Goal: Information Seeking & Learning: Learn about a topic

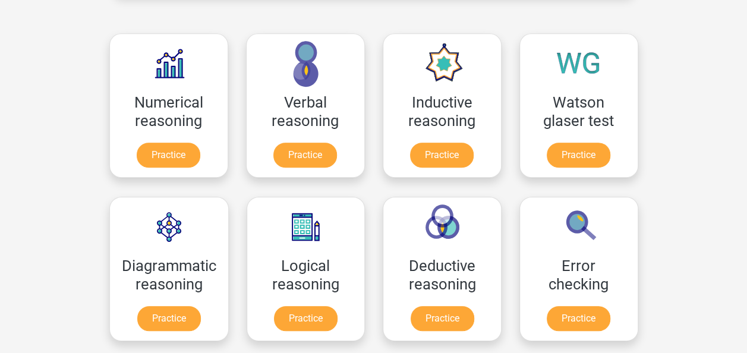
scroll to position [248, 0]
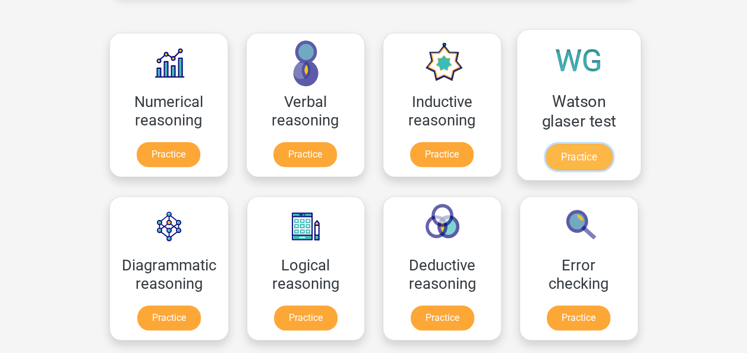
click at [586, 149] on link "Practice" at bounding box center [578, 157] width 67 height 26
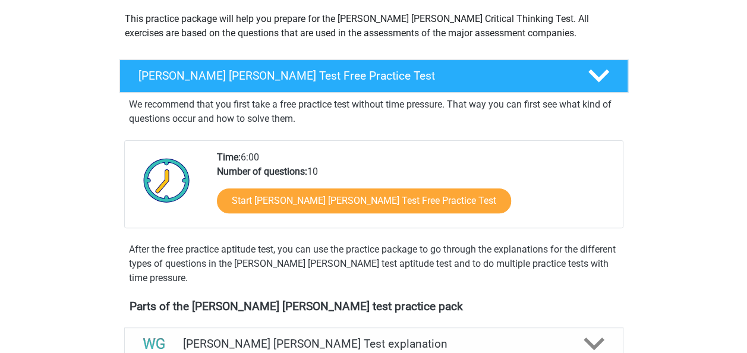
scroll to position [139, 0]
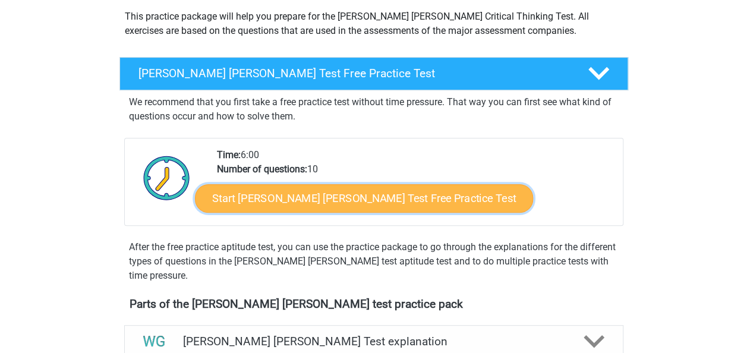
click at [363, 191] on link "Start [PERSON_NAME] [PERSON_NAME] Test Free Practice Test" at bounding box center [364, 198] width 338 height 29
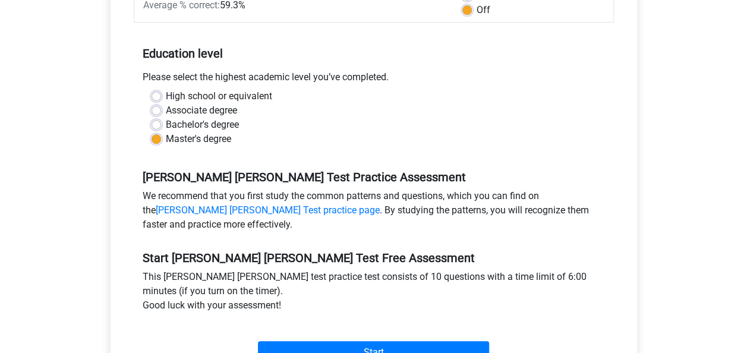
scroll to position [226, 0]
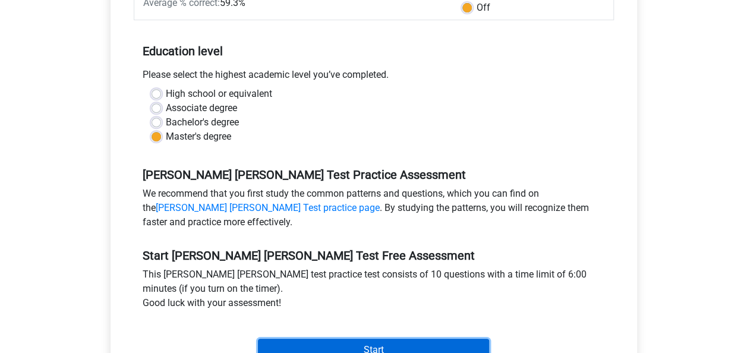
click at [370, 345] on input "Start" at bounding box center [373, 350] width 231 height 23
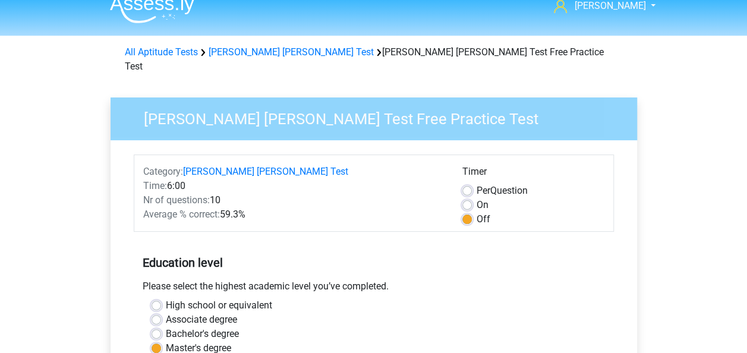
scroll to position [7, 0]
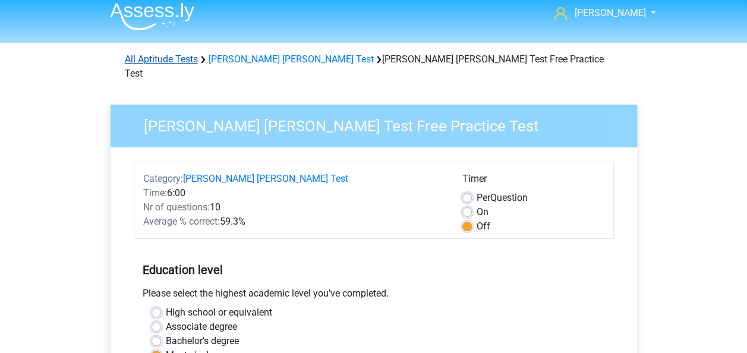
click at [178, 62] on link "All Aptitude Tests" at bounding box center [161, 59] width 73 height 11
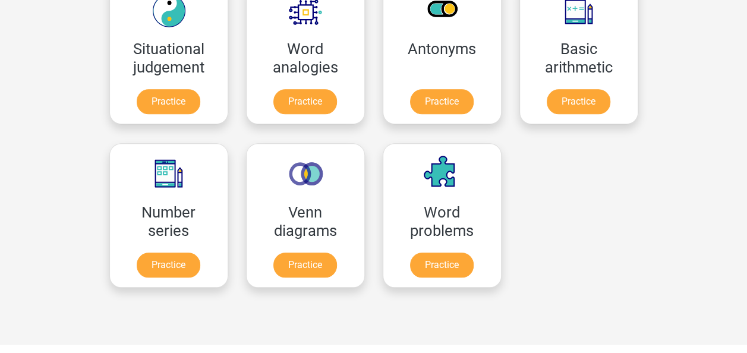
scroll to position [545, 0]
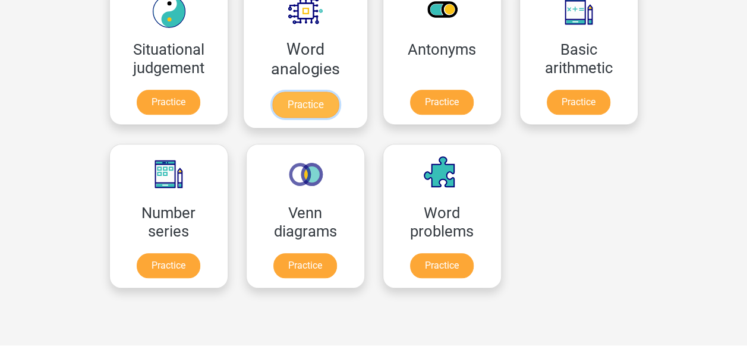
click at [322, 108] on link "Practice" at bounding box center [305, 105] width 67 height 26
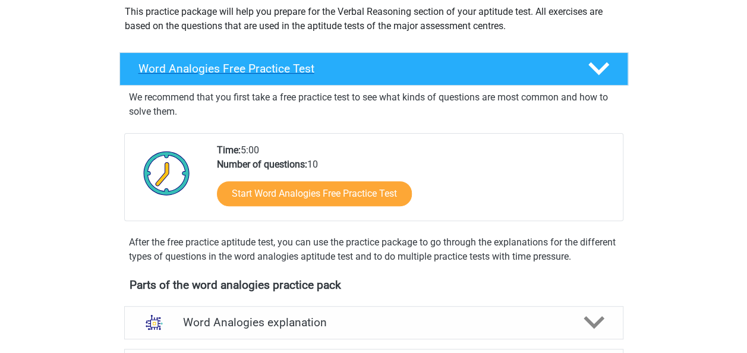
scroll to position [180, 0]
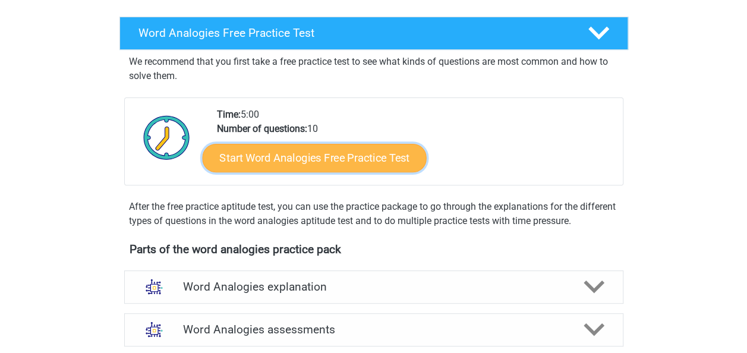
click at [358, 166] on link "Start Word Analogies Free Practice Test" at bounding box center [314, 157] width 224 height 29
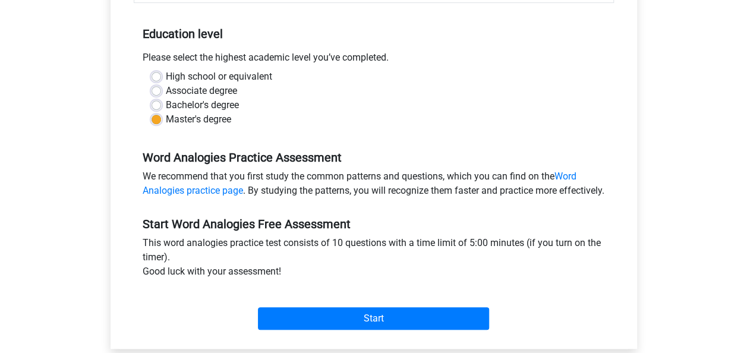
scroll to position [328, 0]
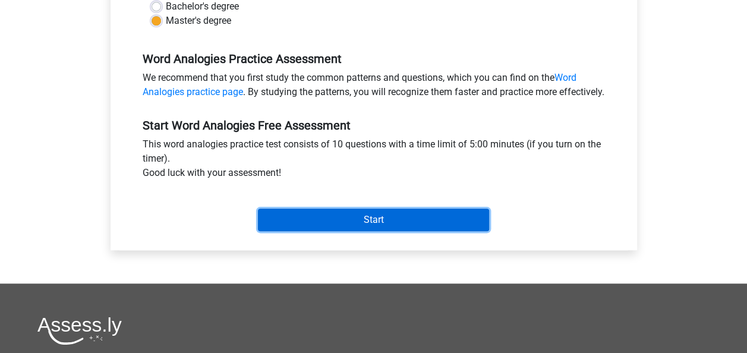
click at [430, 231] on input "Start" at bounding box center [373, 220] width 231 height 23
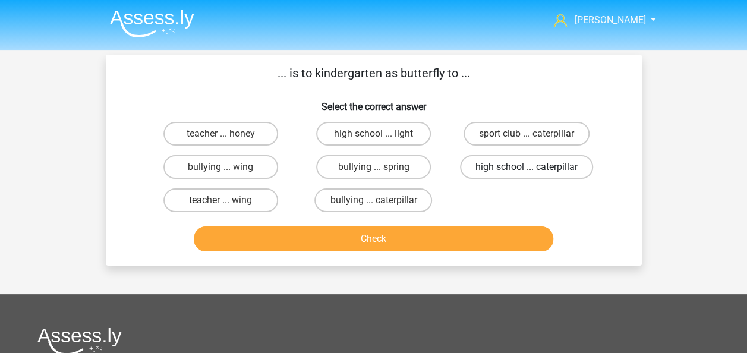
click at [498, 165] on label "high school ... caterpillar" at bounding box center [526, 167] width 133 height 24
click at [527, 167] on input "high school ... caterpillar" at bounding box center [531, 171] width 8 height 8
radio input "true"
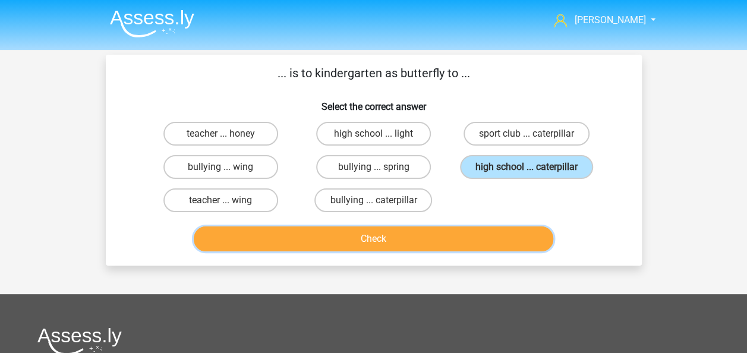
click at [397, 230] on button "Check" at bounding box center [374, 239] width 360 height 25
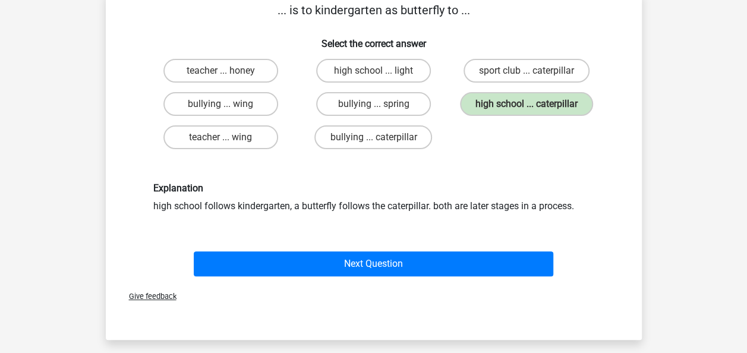
scroll to position [81, 0]
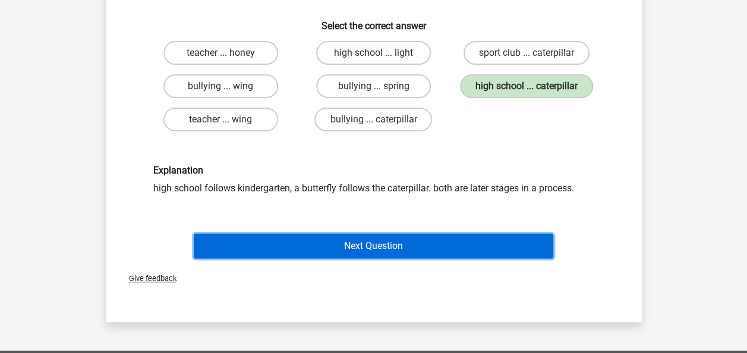
click at [309, 254] on button "Next Question" at bounding box center [374, 246] width 360 height 25
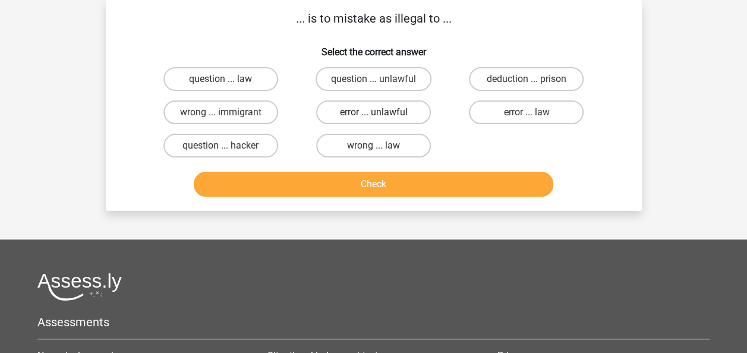
scroll to position [0, 0]
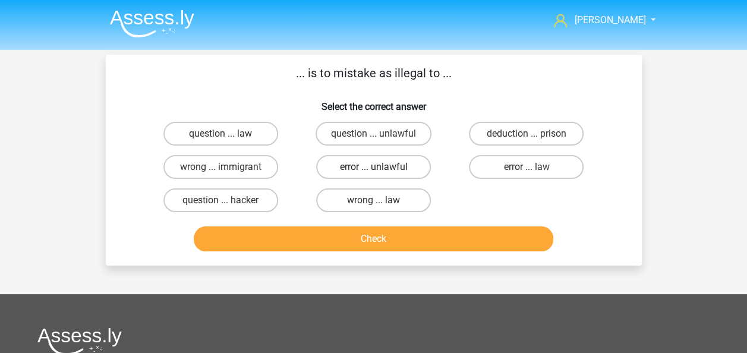
click at [397, 175] on label "error ... unlawful" at bounding box center [373, 167] width 115 height 24
click at [381, 175] on input "error ... unlawful" at bounding box center [377, 171] width 8 height 8
radio input "true"
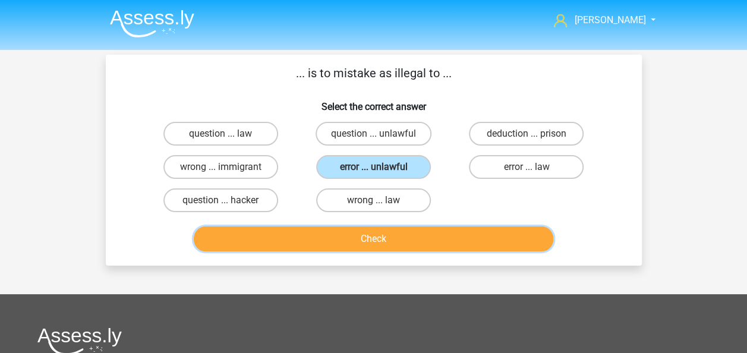
click at [398, 245] on button "Check" at bounding box center [374, 239] width 360 height 25
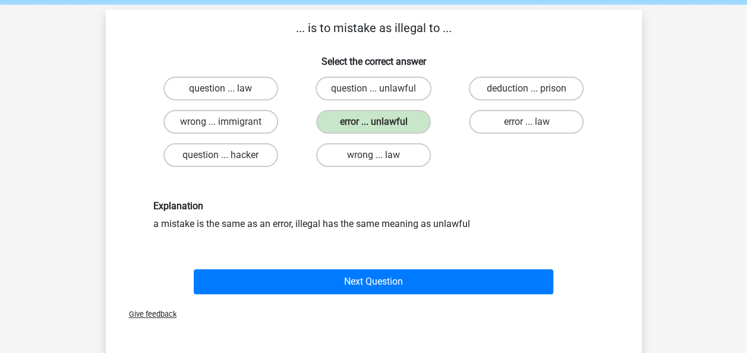
scroll to position [52, 0]
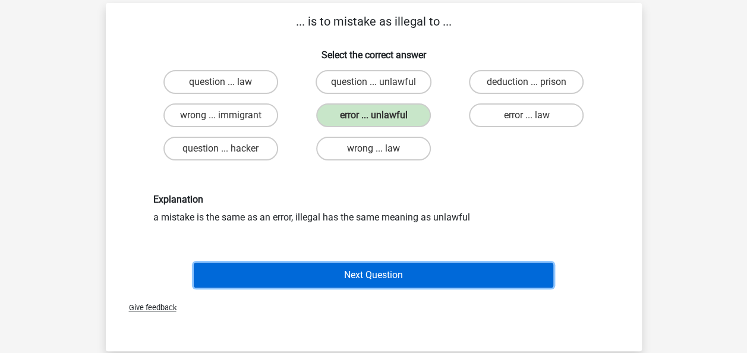
click at [368, 281] on button "Next Question" at bounding box center [374, 275] width 360 height 25
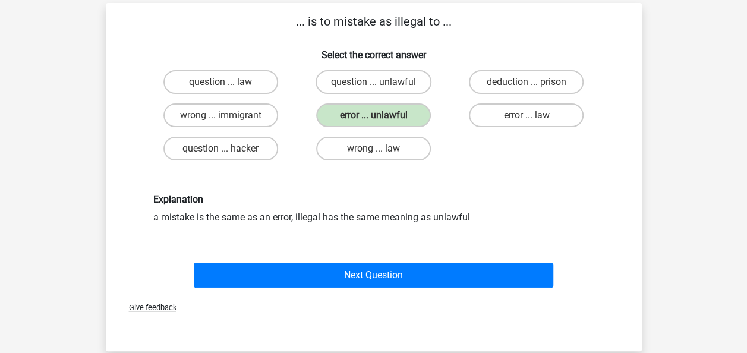
scroll to position [55, 0]
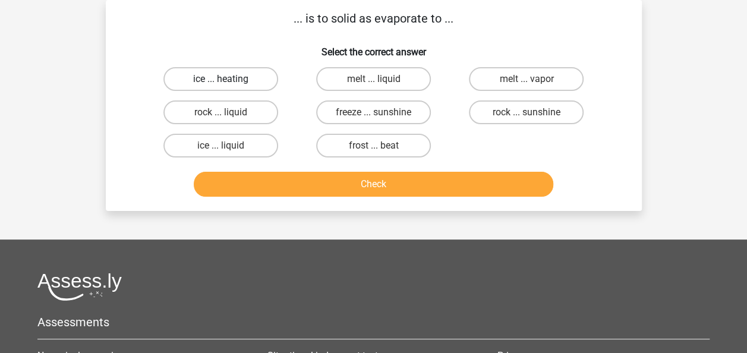
click at [218, 78] on label "ice ... heating" at bounding box center [221, 79] width 115 height 24
click at [221, 79] on input "ice ... heating" at bounding box center [225, 83] width 8 height 8
radio input "true"
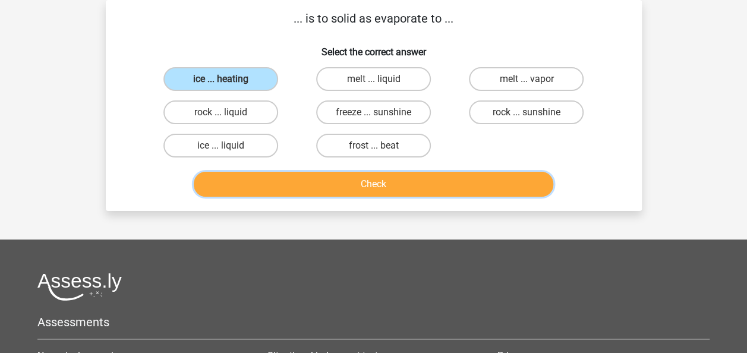
click at [300, 186] on button "Check" at bounding box center [374, 184] width 360 height 25
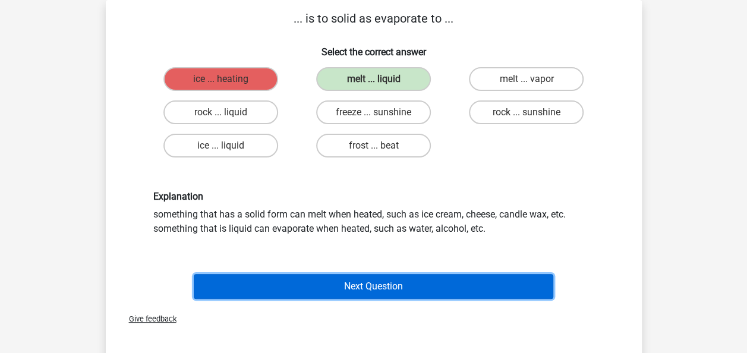
click at [302, 284] on button "Next Question" at bounding box center [374, 286] width 360 height 25
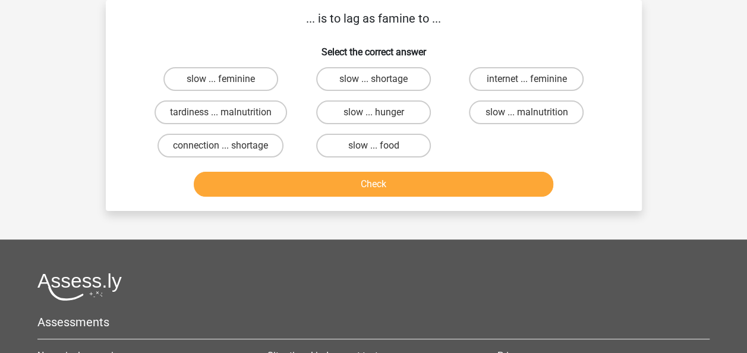
click at [227, 200] on div "Check" at bounding box center [373, 187] width 459 height 30
click at [375, 119] on input "slow ... hunger" at bounding box center [377, 116] width 8 height 8
radio input "true"
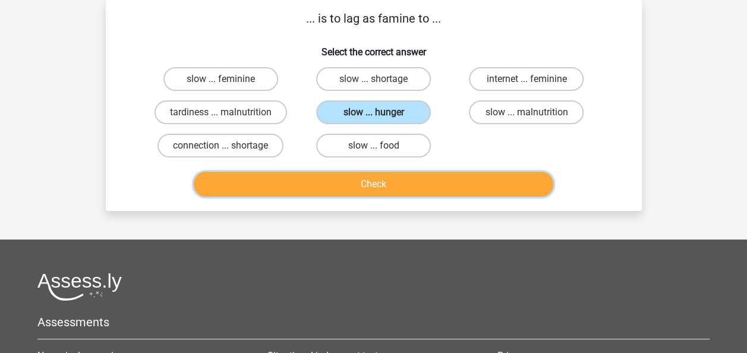
click at [391, 178] on button "Check" at bounding box center [374, 184] width 360 height 25
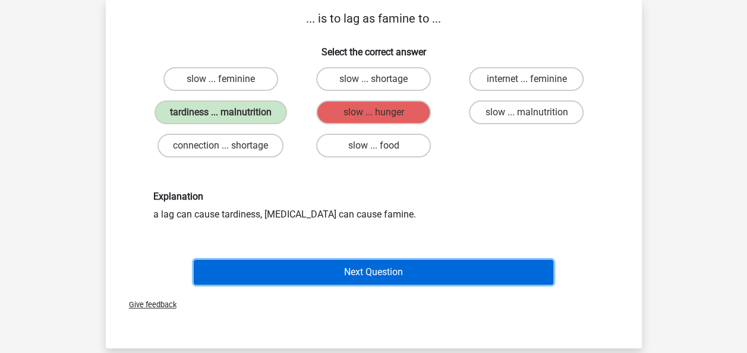
click at [379, 266] on button "Next Question" at bounding box center [374, 272] width 360 height 25
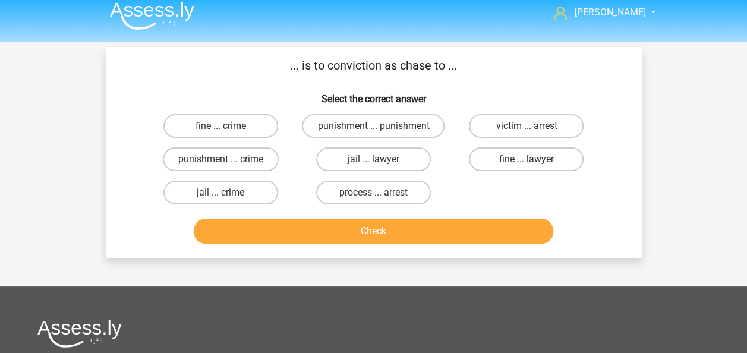
scroll to position [0, 0]
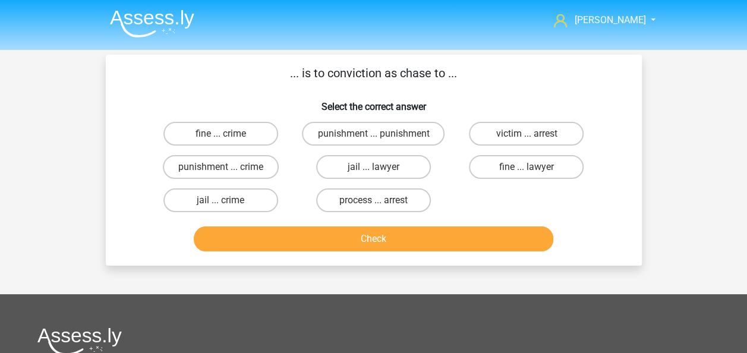
click at [402, 168] on label "jail ... lawyer" at bounding box center [373, 167] width 115 height 24
click at [381, 168] on input "jail ... lawyer" at bounding box center [377, 171] width 8 height 8
radio input "true"
click at [374, 201] on input "process ... arrest" at bounding box center [377, 204] width 8 height 8
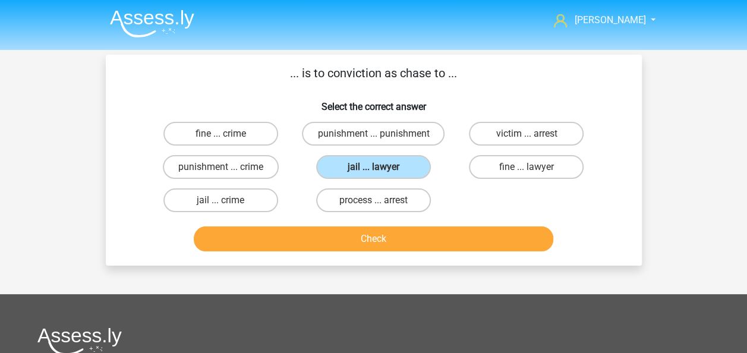
radio input "true"
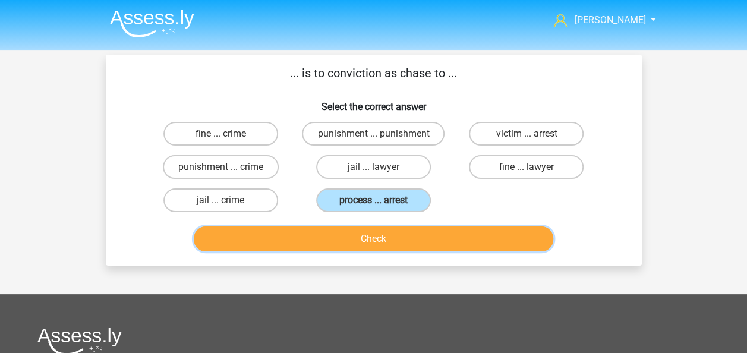
click at [358, 249] on button "Check" at bounding box center [374, 239] width 360 height 25
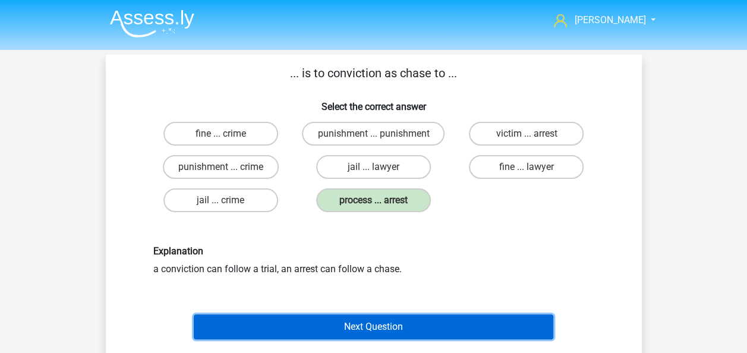
click at [367, 326] on button "Next Question" at bounding box center [374, 327] width 360 height 25
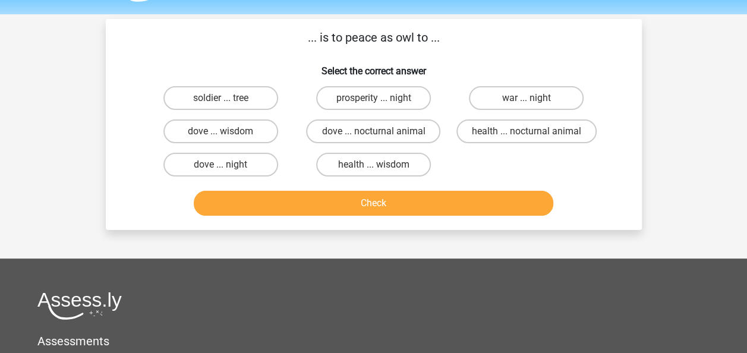
scroll to position [55, 0]
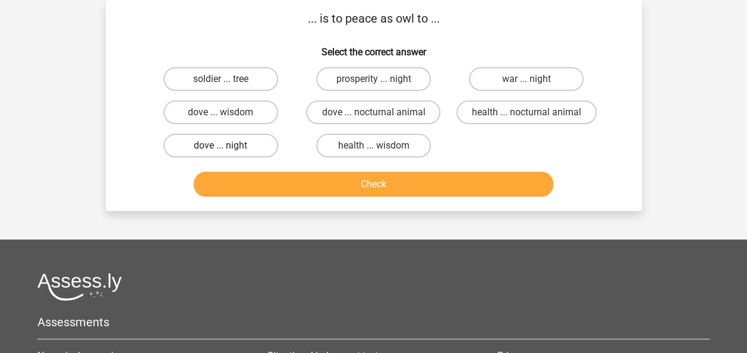
click at [190, 137] on label "dove ... night" at bounding box center [221, 146] width 115 height 24
click at [221, 146] on input "dove ... night" at bounding box center [225, 150] width 8 height 8
radio input "true"
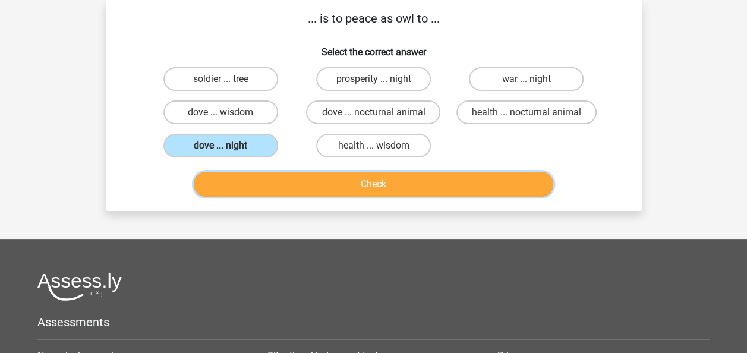
click at [295, 190] on button "Check" at bounding box center [374, 184] width 360 height 25
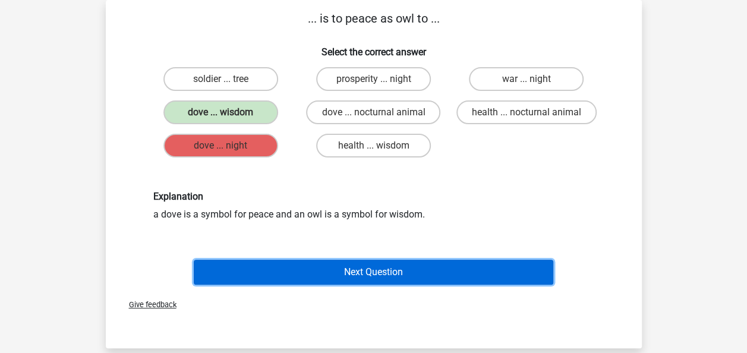
click at [310, 269] on button "Next Question" at bounding box center [374, 272] width 360 height 25
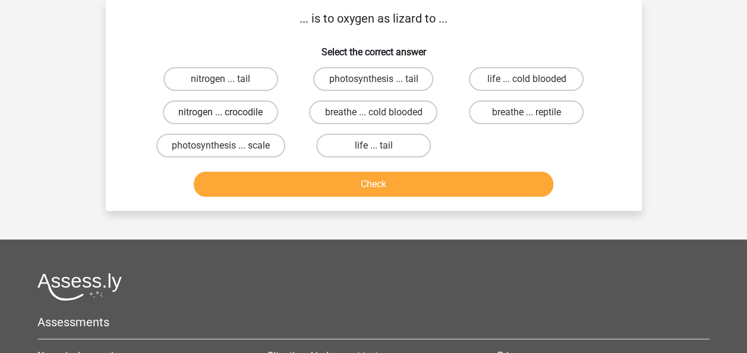
click at [234, 116] on label "nitrogen ... crocodile" at bounding box center [220, 112] width 115 height 24
click at [228, 116] on input "nitrogen ... crocodile" at bounding box center [225, 116] width 8 height 8
radio input "true"
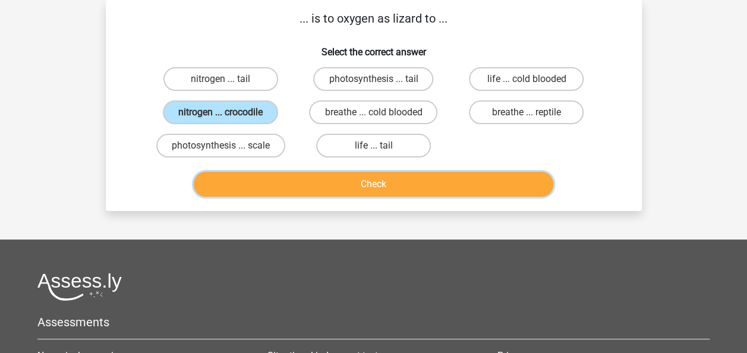
click at [284, 184] on button "Check" at bounding box center [374, 184] width 360 height 25
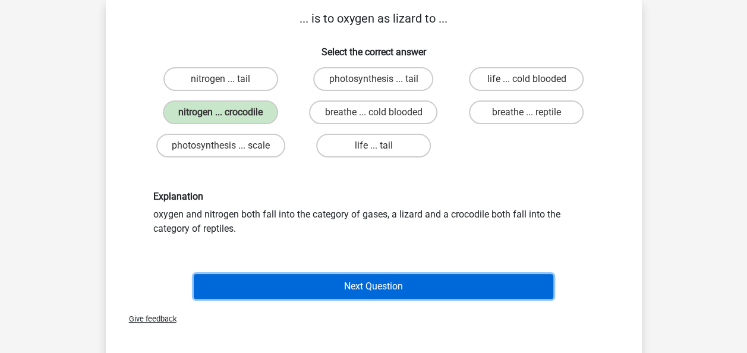
click at [300, 288] on button "Next Question" at bounding box center [374, 286] width 360 height 25
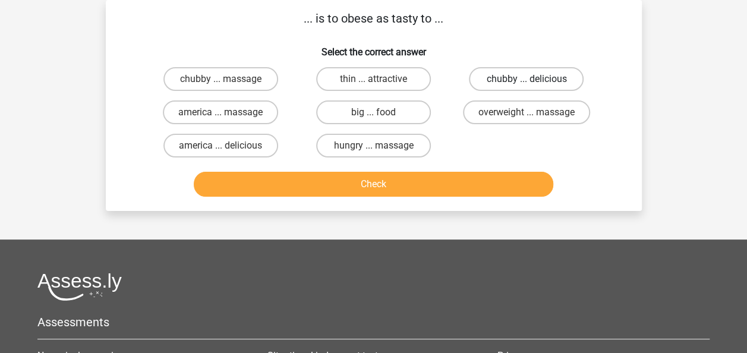
click at [543, 74] on label "chubby ... delicious" at bounding box center [526, 79] width 115 height 24
click at [535, 79] on input "chubby ... delicious" at bounding box center [531, 83] width 8 height 8
radio input "true"
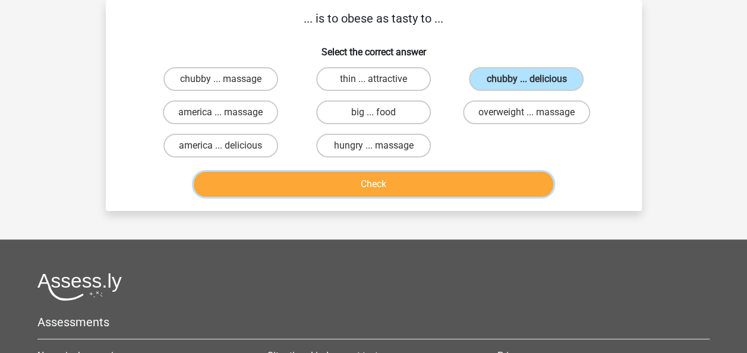
click at [442, 178] on button "Check" at bounding box center [374, 184] width 360 height 25
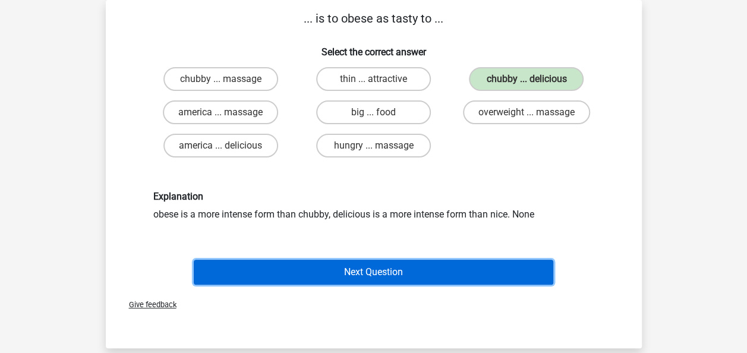
click at [401, 276] on button "Next Question" at bounding box center [374, 272] width 360 height 25
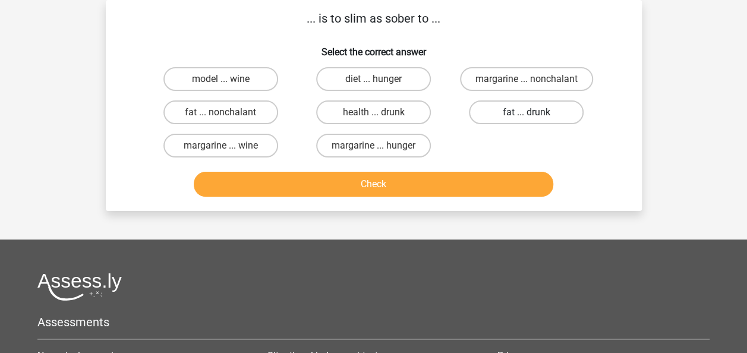
click at [517, 118] on label "fat ... drunk" at bounding box center [526, 112] width 115 height 24
click at [527, 118] on input "fat ... drunk" at bounding box center [531, 116] width 8 height 8
radio input "true"
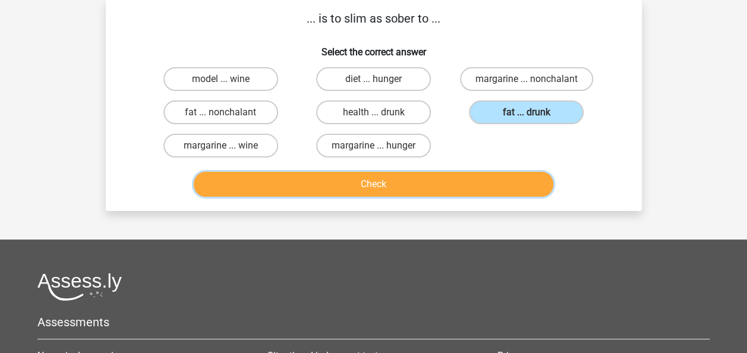
click at [480, 187] on button "Check" at bounding box center [374, 184] width 360 height 25
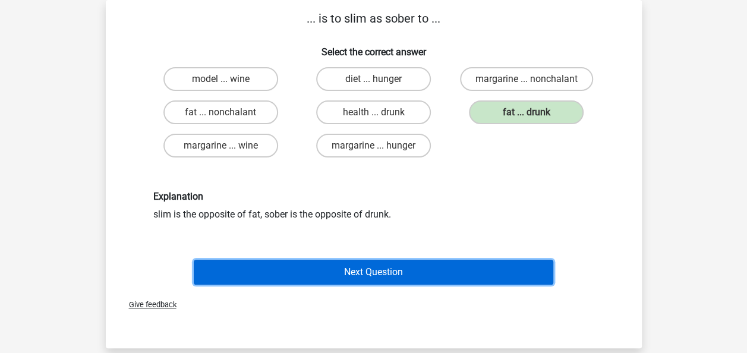
click at [373, 270] on button "Next Question" at bounding box center [374, 272] width 360 height 25
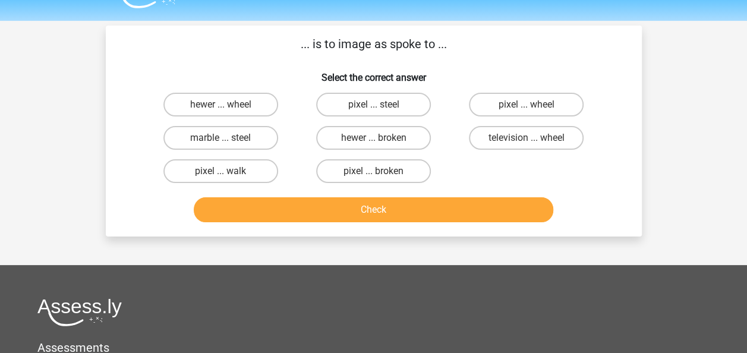
scroll to position [20, 0]
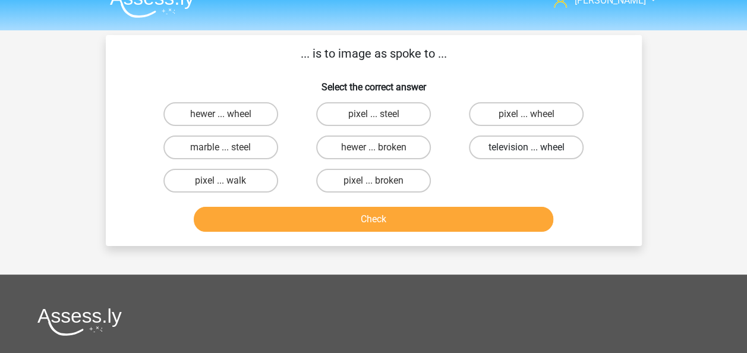
click at [546, 155] on label "television ... wheel" at bounding box center [526, 148] width 115 height 24
click at [535, 155] on input "television ... wheel" at bounding box center [531, 151] width 8 height 8
radio input "true"
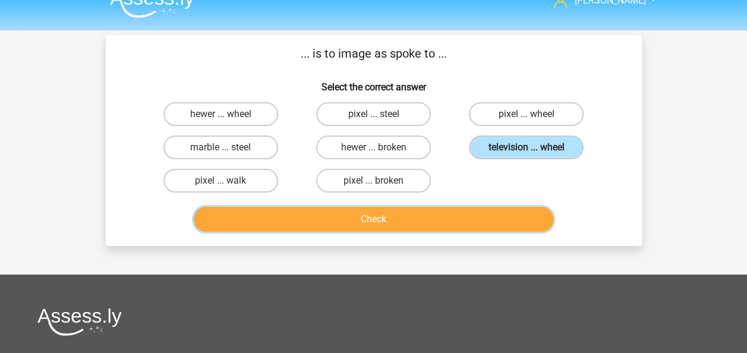
click at [442, 219] on button "Check" at bounding box center [374, 219] width 360 height 25
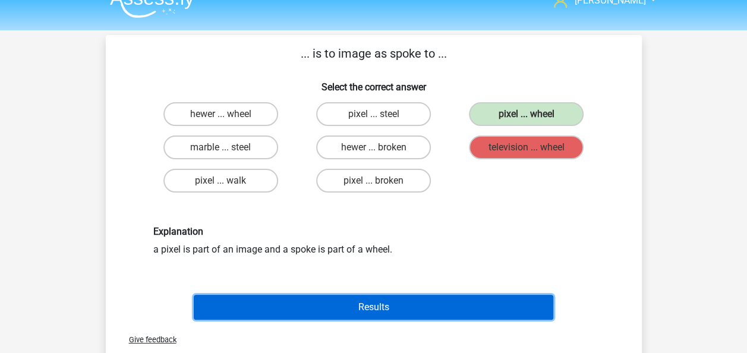
click at [364, 309] on button "Results" at bounding box center [374, 307] width 360 height 25
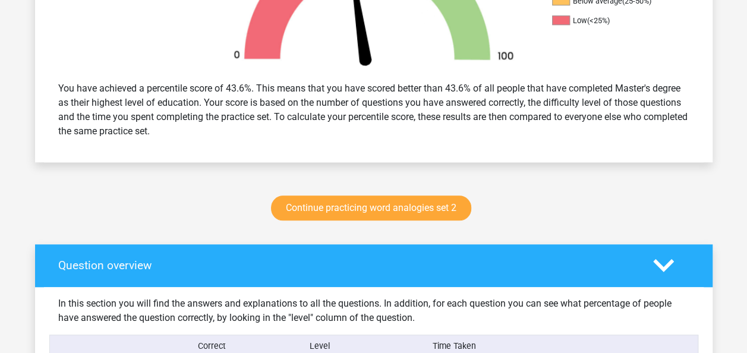
scroll to position [457, 0]
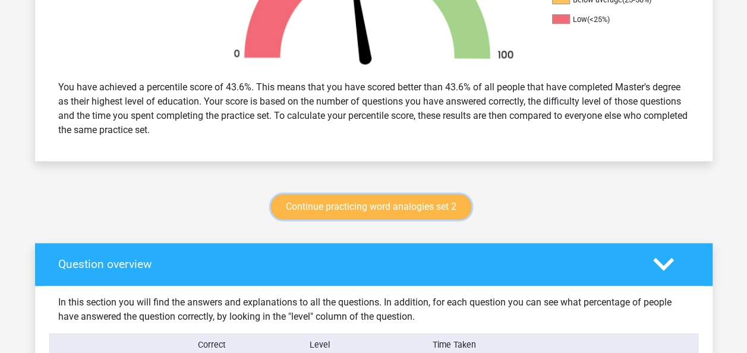
click at [445, 208] on link "Continue practicing word analogies set 2" at bounding box center [371, 206] width 200 height 25
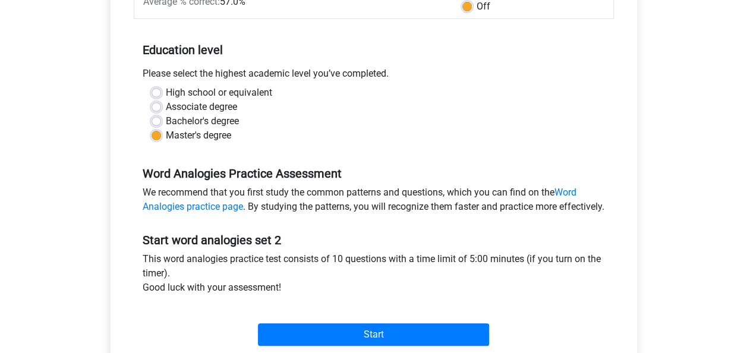
scroll to position [342, 0]
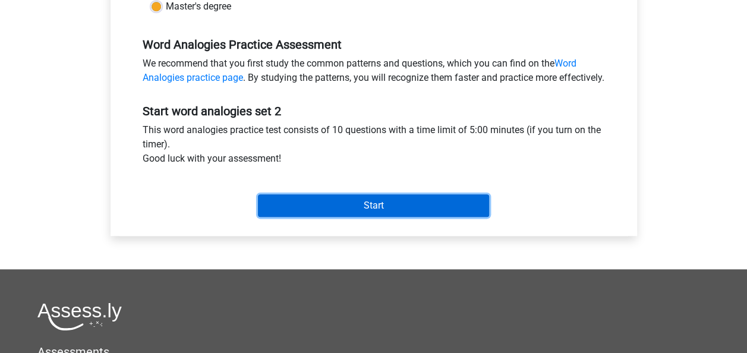
click at [403, 217] on input "Start" at bounding box center [373, 205] width 231 height 23
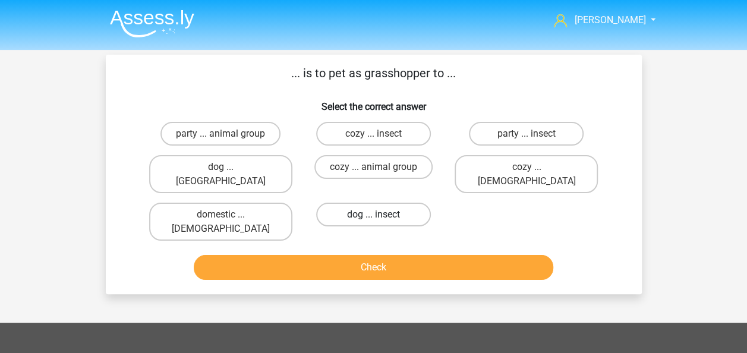
click at [394, 206] on label "dog ... insect" at bounding box center [373, 215] width 115 height 24
click at [381, 215] on input "dog ... insect" at bounding box center [377, 219] width 8 height 8
radio input "true"
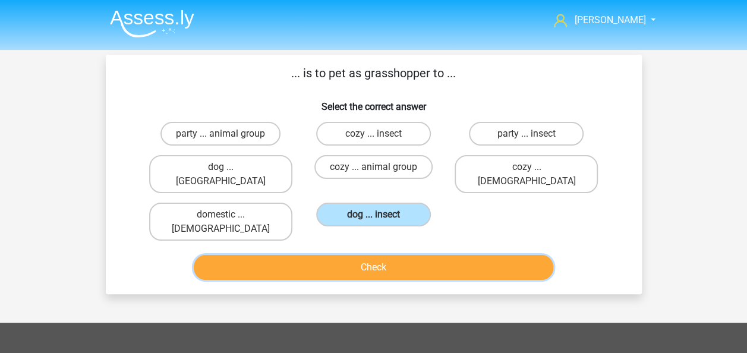
click at [406, 255] on button "Check" at bounding box center [374, 267] width 360 height 25
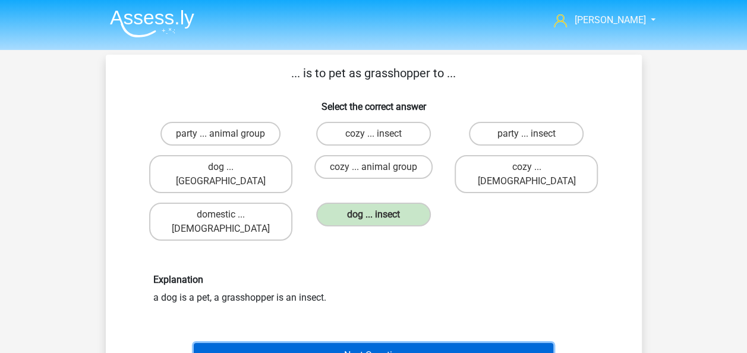
click at [382, 343] on button "Next Question" at bounding box center [374, 355] width 360 height 25
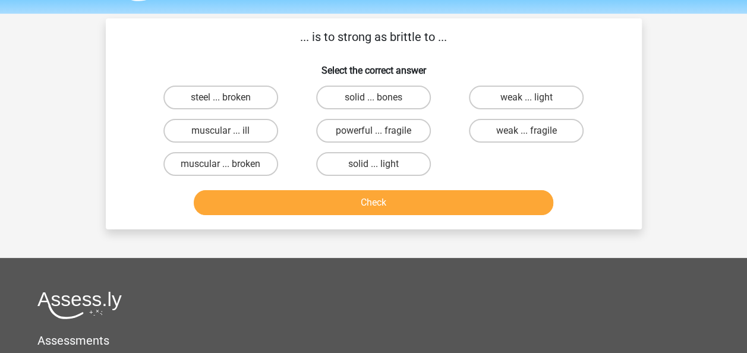
scroll to position [55, 0]
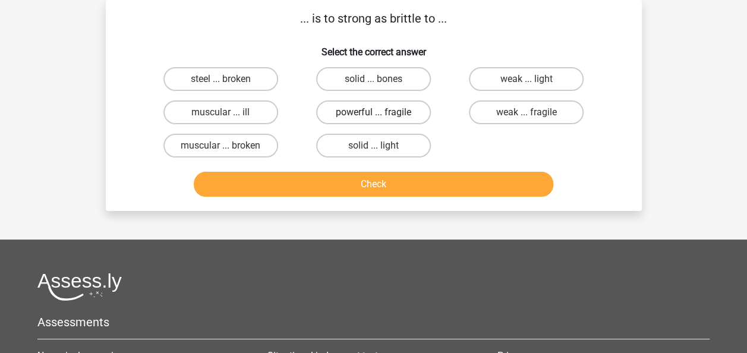
click at [371, 110] on label "powerful ... fragile" at bounding box center [373, 112] width 115 height 24
click at [373, 112] on input "powerful ... fragile" at bounding box center [377, 116] width 8 height 8
radio input "true"
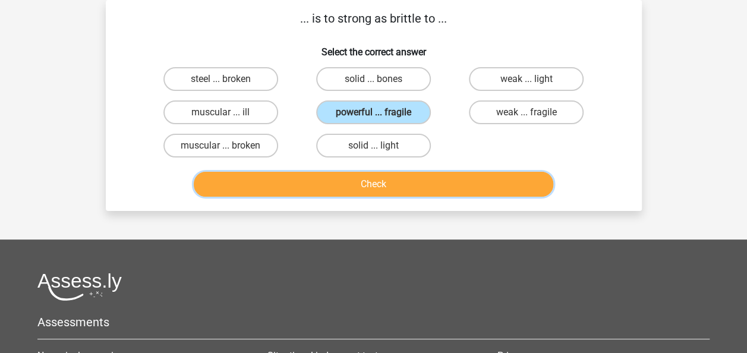
click at [379, 190] on button "Check" at bounding box center [374, 184] width 360 height 25
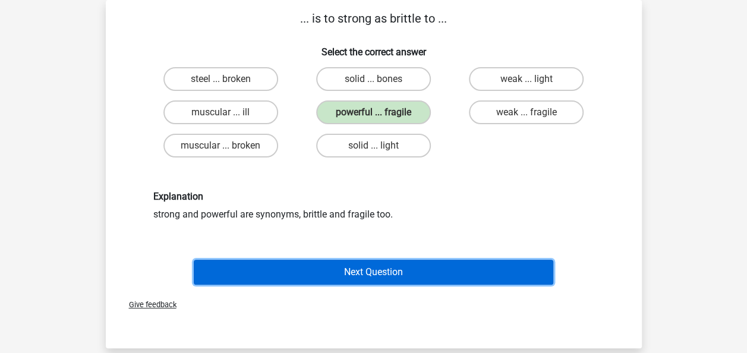
click at [335, 270] on button "Next Question" at bounding box center [374, 272] width 360 height 25
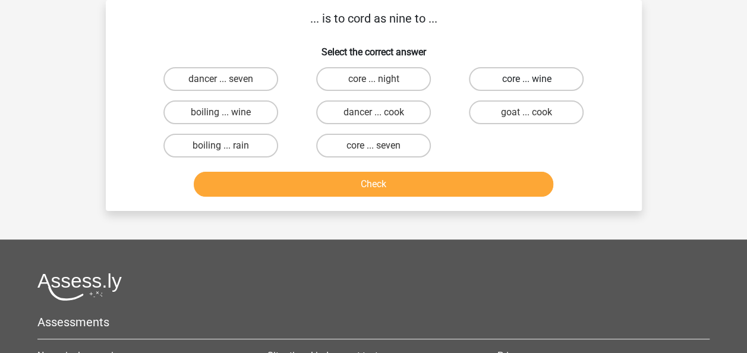
click at [508, 78] on label "core ... wine" at bounding box center [526, 79] width 115 height 24
click at [527, 79] on input "core ... wine" at bounding box center [531, 83] width 8 height 8
radio input "true"
click at [359, 214] on div "Kelly kelly.schumacher93@gmail.com Nederlands English" at bounding box center [373, 249] width 747 height 608
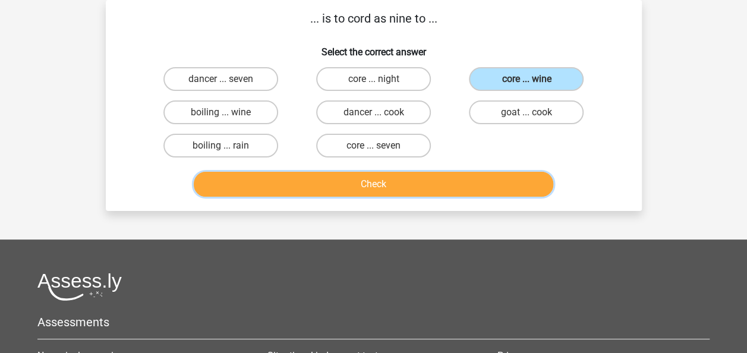
click at [376, 181] on button "Check" at bounding box center [374, 184] width 360 height 25
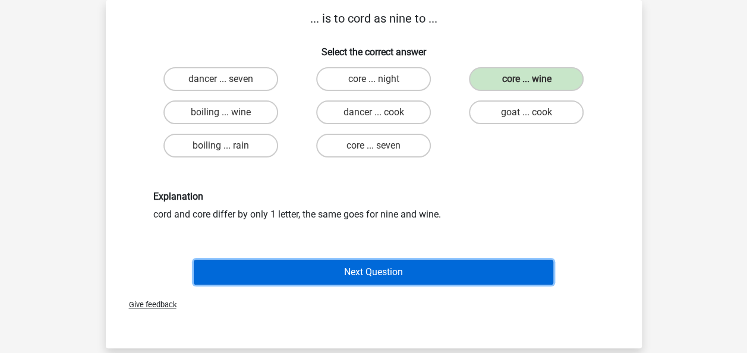
click at [344, 275] on button "Next Question" at bounding box center [374, 272] width 360 height 25
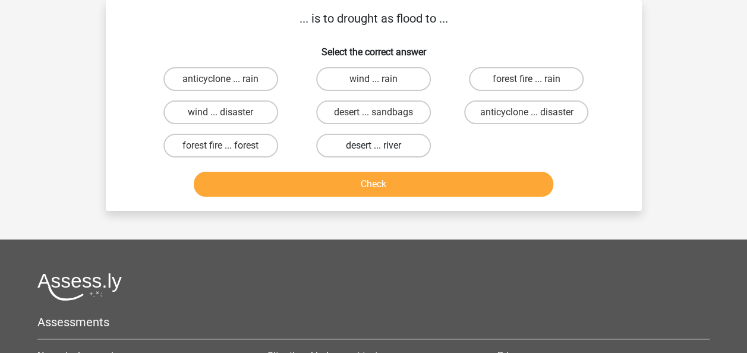
click at [377, 142] on label "desert ... river" at bounding box center [373, 146] width 115 height 24
click at [377, 146] on input "desert ... river" at bounding box center [377, 150] width 8 height 8
radio input "true"
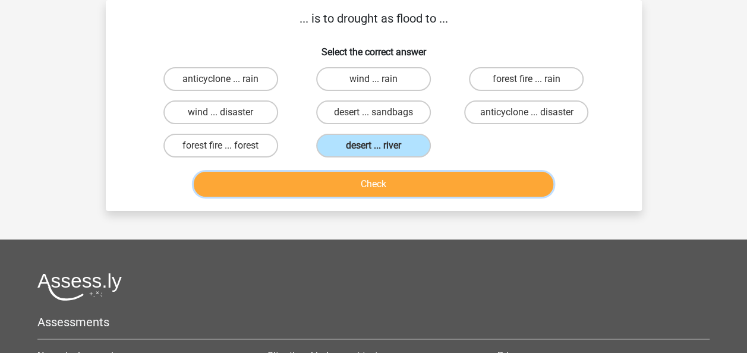
click at [380, 186] on button "Check" at bounding box center [374, 184] width 360 height 25
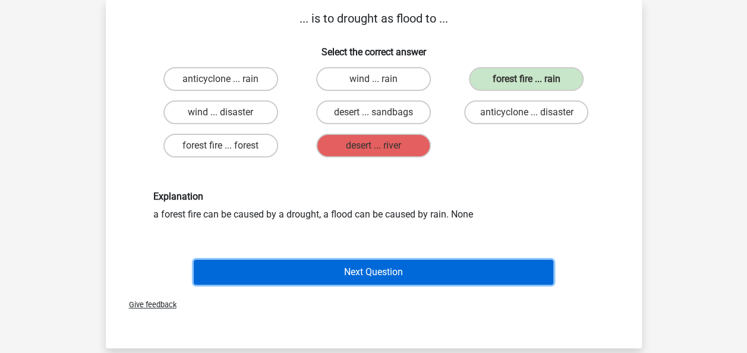
click at [369, 276] on button "Next Question" at bounding box center [374, 272] width 360 height 25
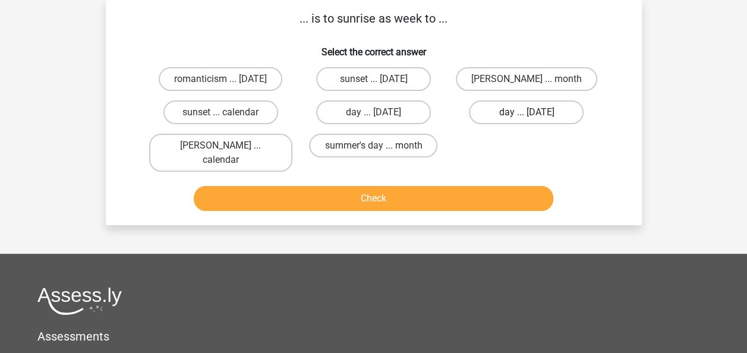
click at [533, 101] on label "day ... sunday" at bounding box center [526, 112] width 115 height 24
click at [533, 112] on input "day ... sunday" at bounding box center [531, 116] width 8 height 8
radio input "true"
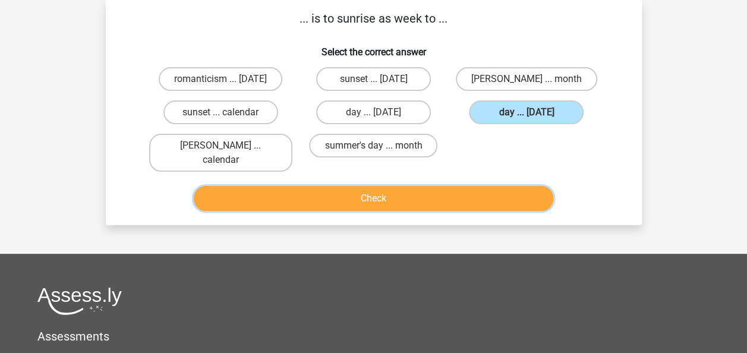
click at [440, 191] on button "Check" at bounding box center [374, 198] width 360 height 25
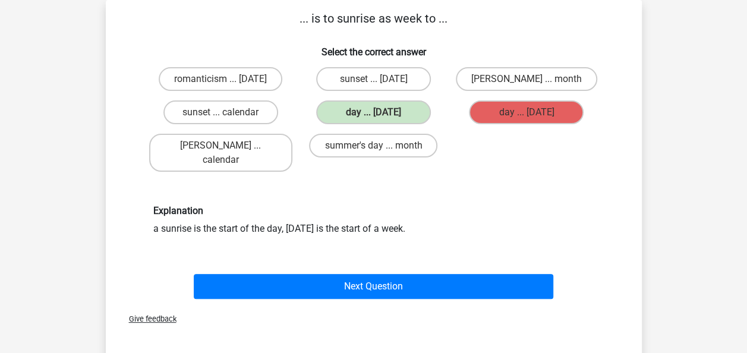
click at [440, 205] on h6 "Explanation" at bounding box center [373, 210] width 441 height 11
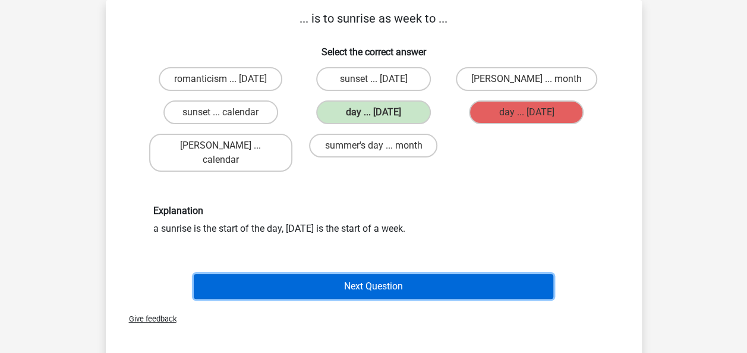
click at [392, 276] on button "Next Question" at bounding box center [374, 286] width 360 height 25
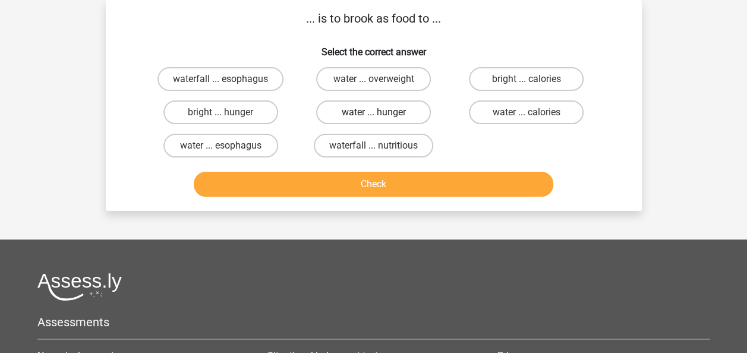
click at [392, 111] on label "water ... hunger" at bounding box center [373, 112] width 115 height 24
click at [381, 112] on input "water ... hunger" at bounding box center [377, 116] width 8 height 8
radio input "true"
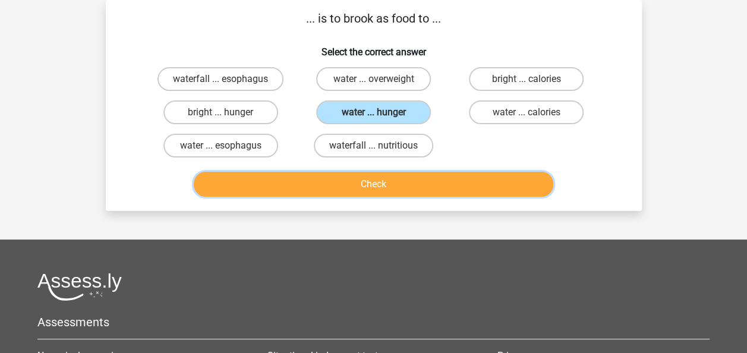
click at [370, 186] on button "Check" at bounding box center [374, 184] width 360 height 25
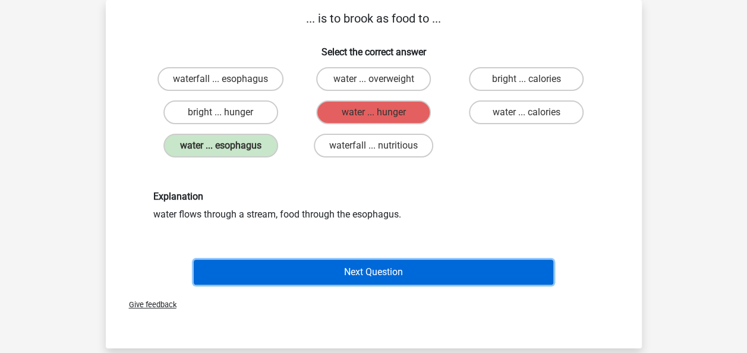
click at [316, 274] on button "Next Question" at bounding box center [374, 272] width 360 height 25
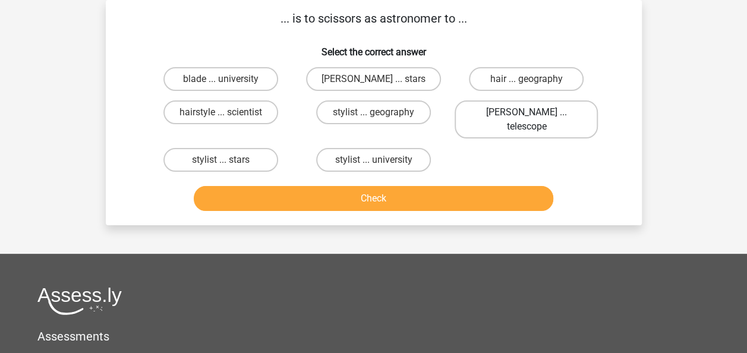
click at [477, 113] on label "barber ... telescope" at bounding box center [526, 119] width 143 height 38
click at [527, 113] on input "barber ... telescope" at bounding box center [531, 116] width 8 height 8
radio input "true"
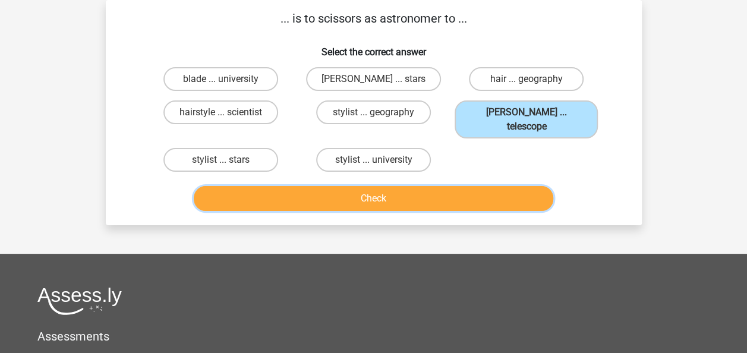
click at [413, 186] on button "Check" at bounding box center [374, 198] width 360 height 25
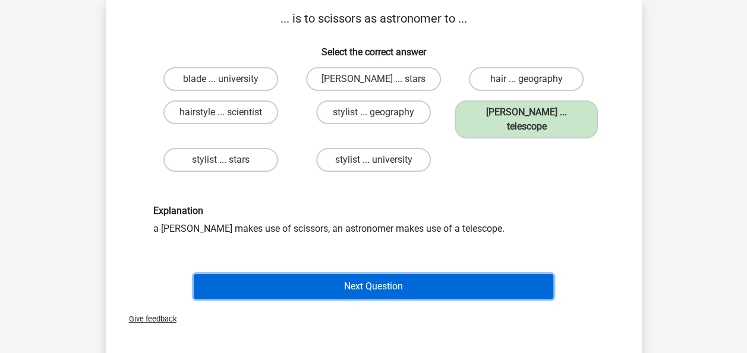
click at [323, 274] on button "Next Question" at bounding box center [374, 286] width 360 height 25
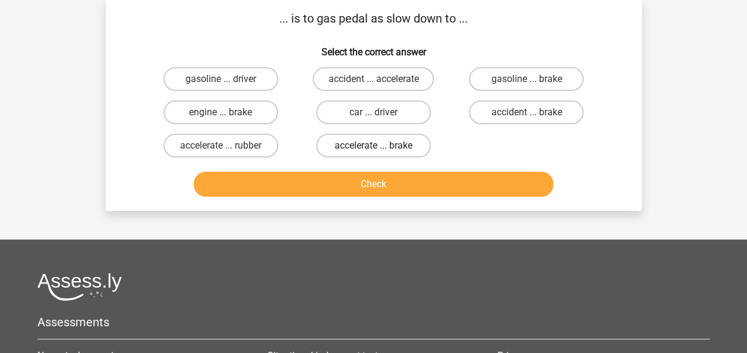
click at [378, 140] on label "accelerate ... brake" at bounding box center [373, 146] width 115 height 24
click at [378, 146] on input "accelerate ... brake" at bounding box center [377, 150] width 8 height 8
radio input "true"
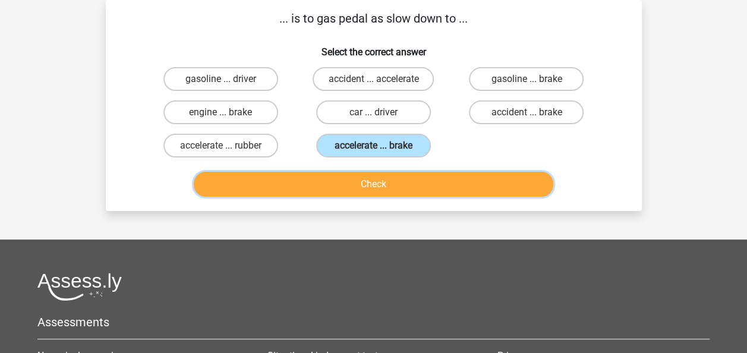
click at [379, 181] on button "Check" at bounding box center [374, 184] width 360 height 25
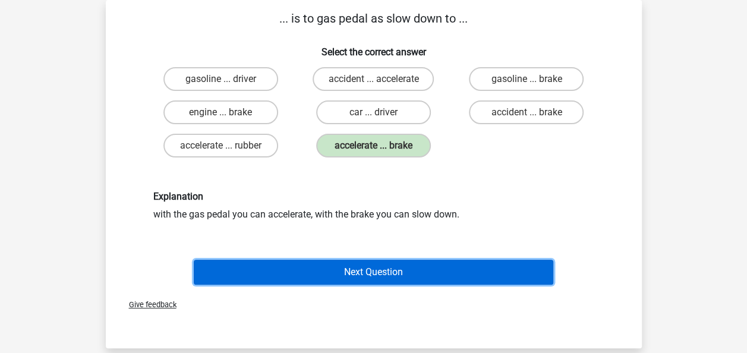
click at [362, 277] on button "Next Question" at bounding box center [374, 272] width 360 height 25
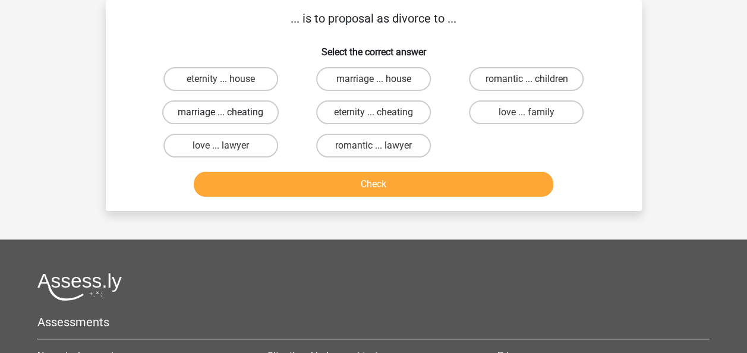
click at [247, 117] on label "marriage ... cheating" at bounding box center [220, 112] width 117 height 24
click at [228, 117] on input "marriage ... cheating" at bounding box center [225, 116] width 8 height 8
radio input "true"
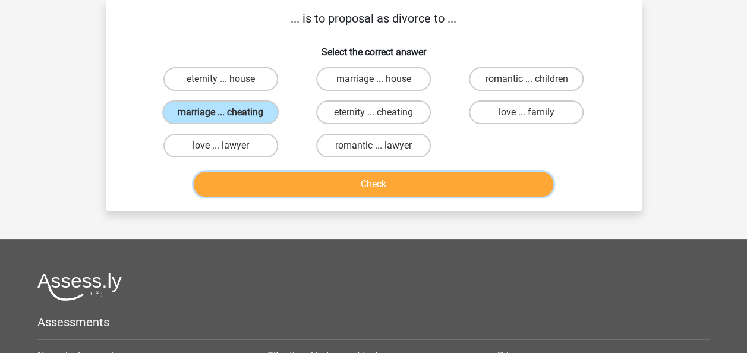
click at [288, 187] on button "Check" at bounding box center [374, 184] width 360 height 25
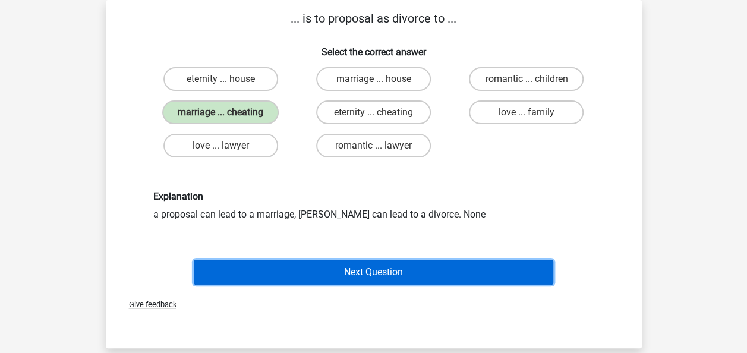
click at [291, 270] on button "Next Question" at bounding box center [374, 272] width 360 height 25
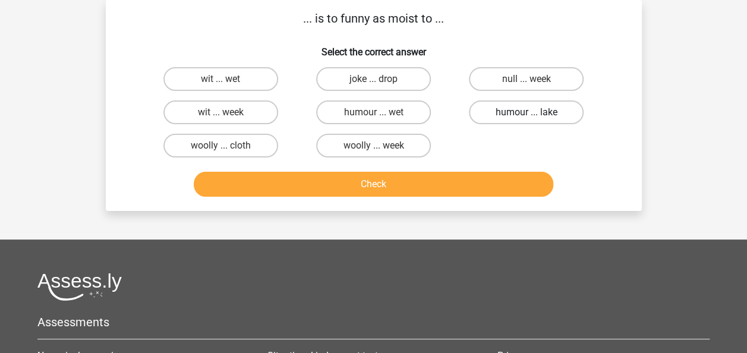
click at [545, 111] on label "humour ... lake" at bounding box center [526, 112] width 115 height 24
click at [535, 112] on input "humour ... lake" at bounding box center [531, 116] width 8 height 8
radio input "true"
click at [451, 199] on div "Check" at bounding box center [373, 187] width 459 height 30
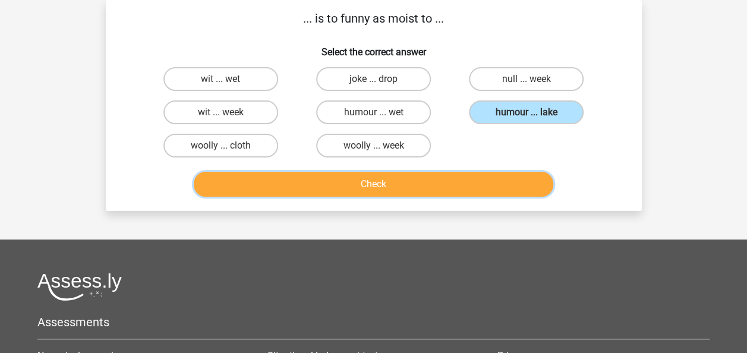
click at [451, 188] on button "Check" at bounding box center [374, 184] width 360 height 25
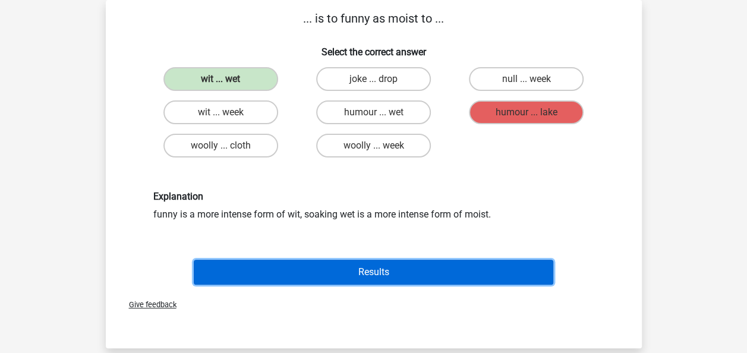
click at [360, 274] on button "Results" at bounding box center [374, 272] width 360 height 25
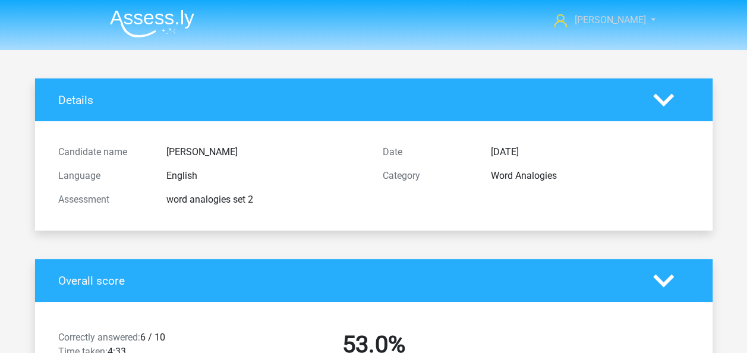
click at [621, 18] on span "[PERSON_NAME]" at bounding box center [609, 19] width 71 height 11
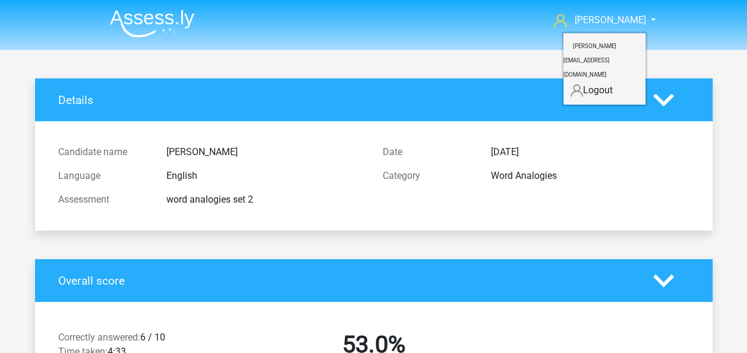
click at [161, 15] on img at bounding box center [152, 24] width 84 height 28
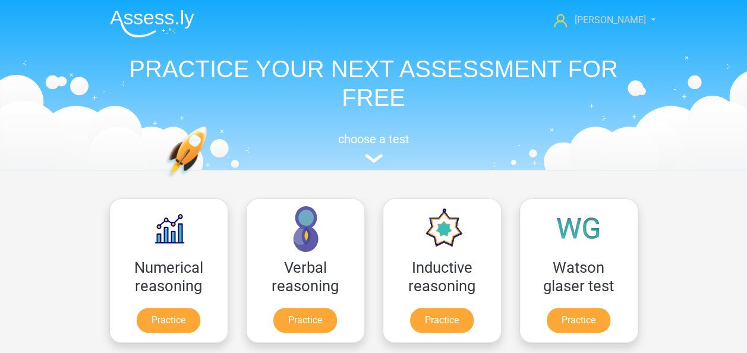
click at [643, 21] on link "[PERSON_NAME]" at bounding box center [598, 20] width 98 height 14
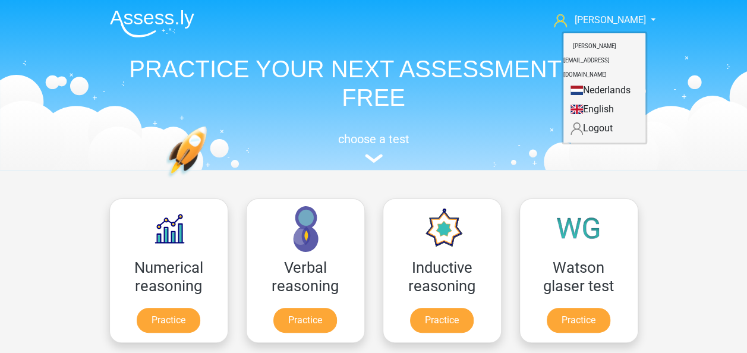
click at [394, 8] on nav "Kelly kelly.schumacher93@gmail.com Nederlands English" at bounding box center [373, 21] width 547 height 39
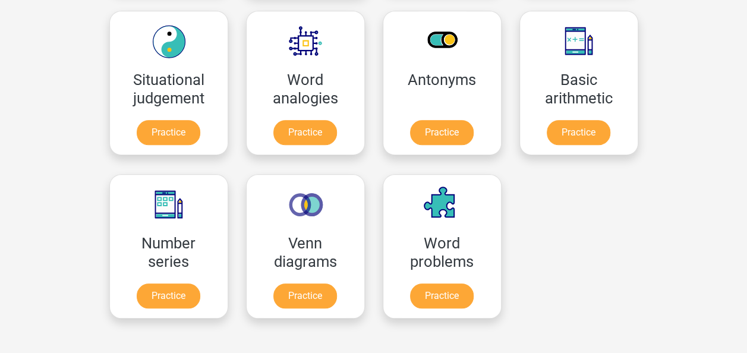
scroll to position [516, 0]
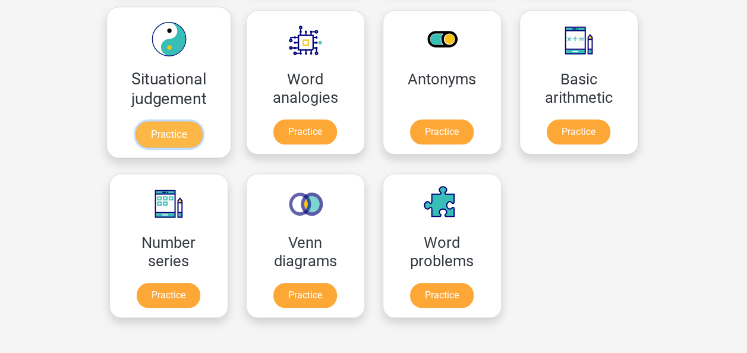
click at [178, 130] on link "Practice" at bounding box center [168, 134] width 67 height 26
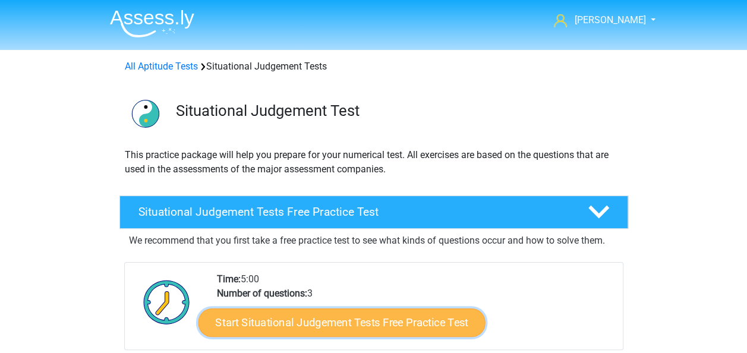
click at [346, 327] on link "Start Situational Judgement Tests Free Practice Test" at bounding box center [341, 323] width 287 height 29
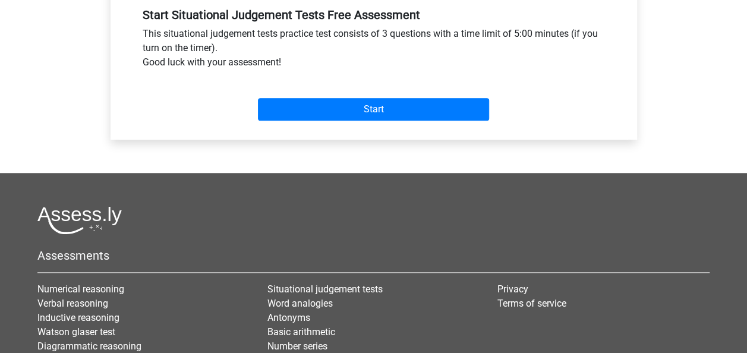
scroll to position [453, 0]
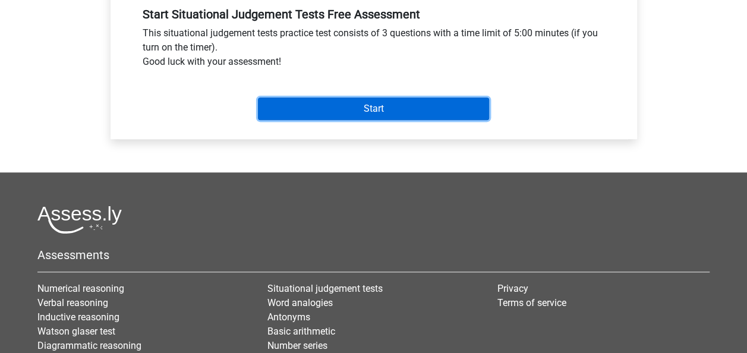
click at [406, 115] on input "Start" at bounding box center [373, 109] width 231 height 23
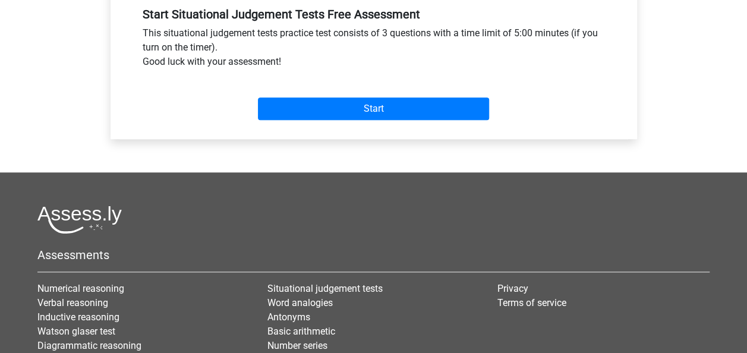
scroll to position [0, 0]
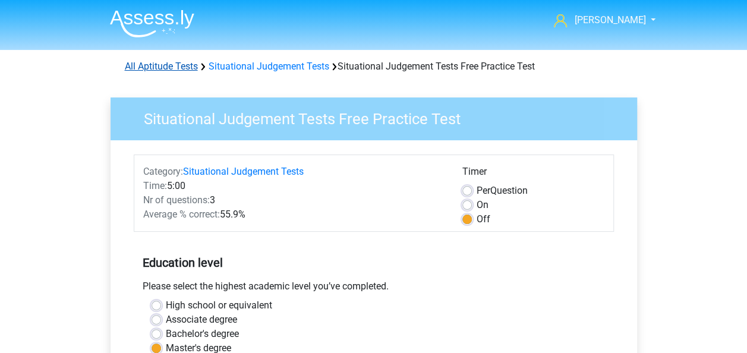
click at [162, 68] on link "All Aptitude Tests" at bounding box center [161, 66] width 73 height 11
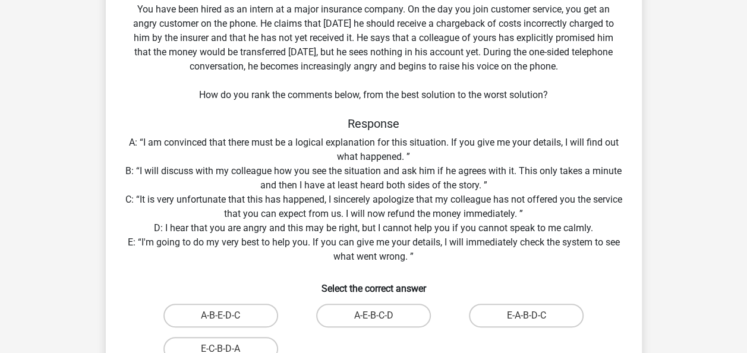
scroll to position [88, 0]
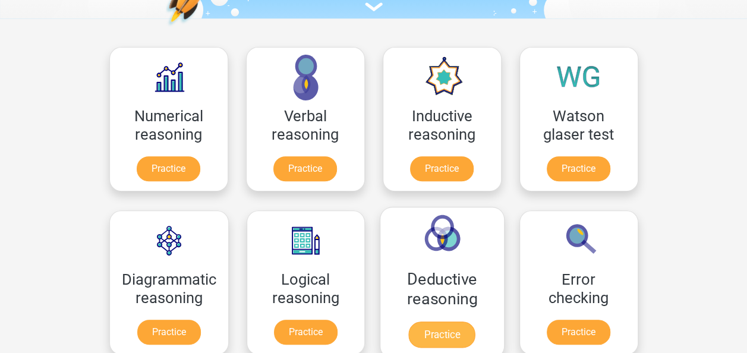
scroll to position [158, 0]
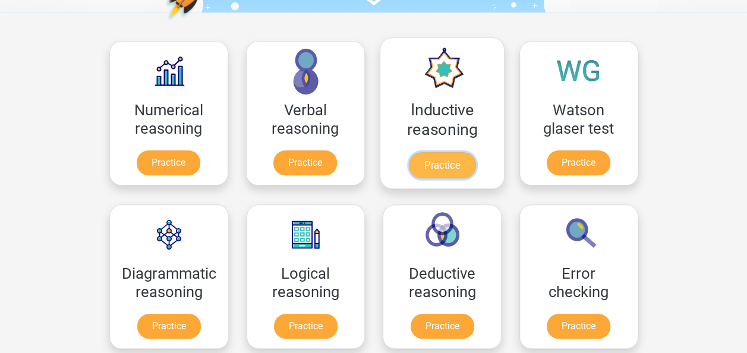
click at [450, 166] on link "Practice" at bounding box center [441, 165] width 67 height 26
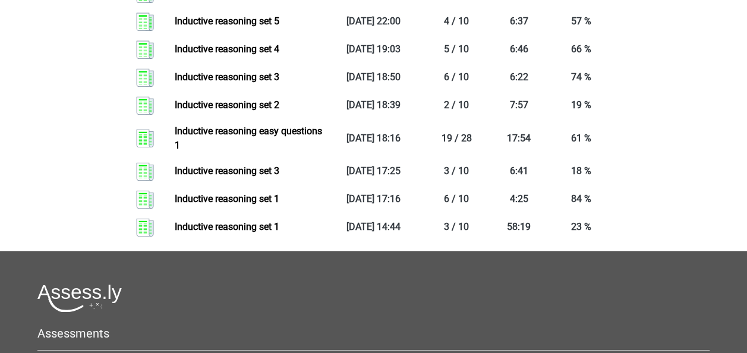
scroll to position [676, 0]
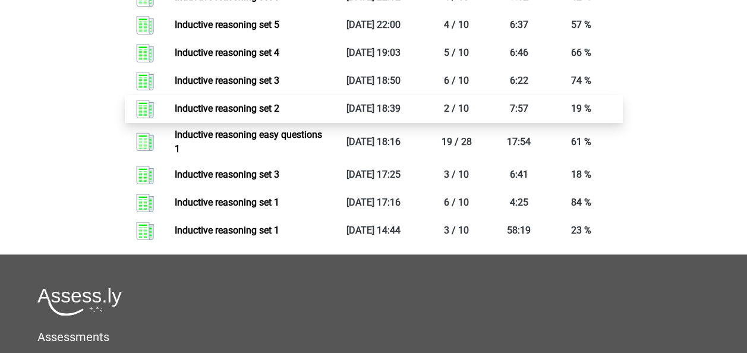
click at [264, 114] on link "Inductive reasoning set 2" at bounding box center [227, 108] width 105 height 11
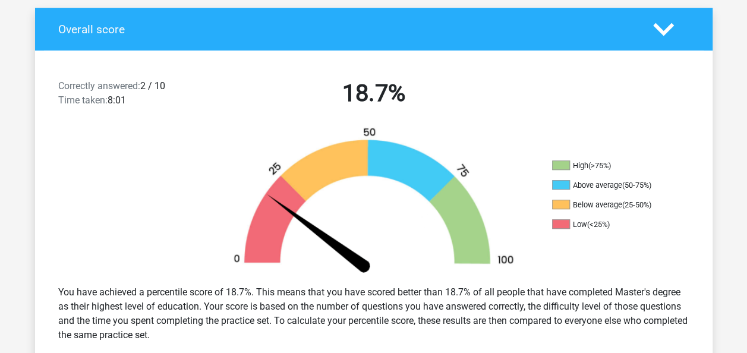
scroll to position [318, 0]
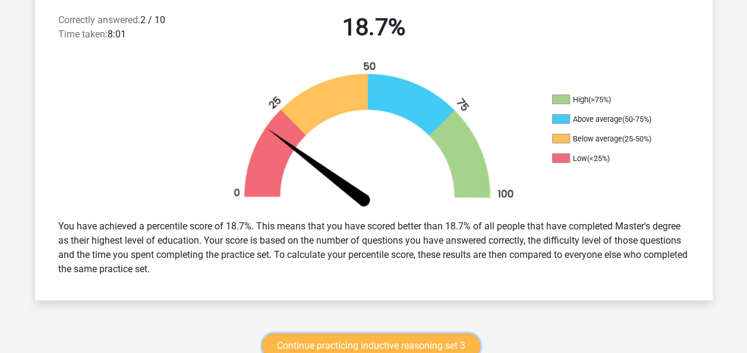
click at [356, 339] on link "Continue practicing inductive reasoning set 3" at bounding box center [371, 346] width 218 height 25
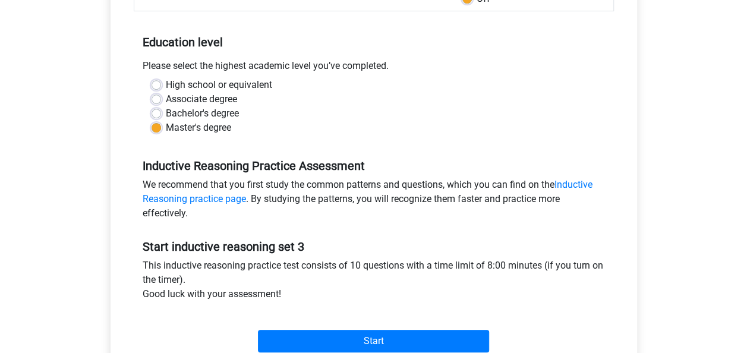
scroll to position [230, 0]
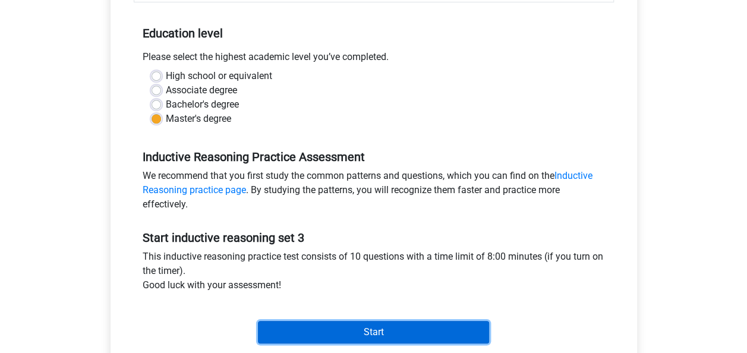
click at [344, 338] on input "Start" at bounding box center [373, 332] width 231 height 23
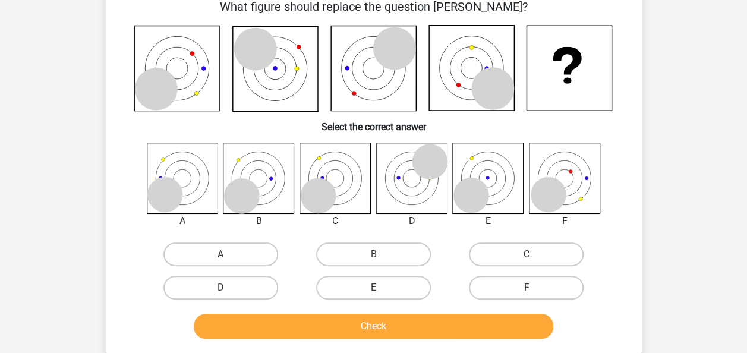
scroll to position [61, 0]
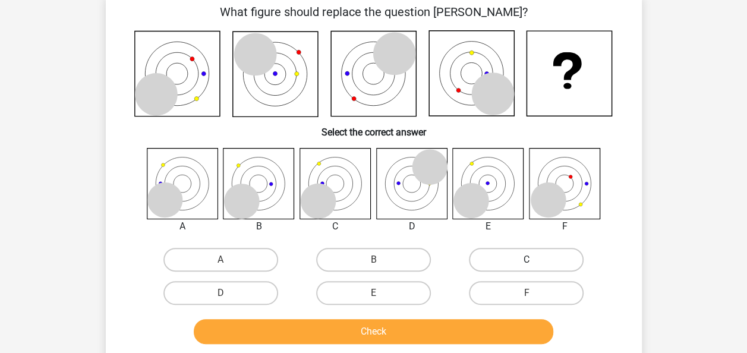
click at [524, 254] on label "C" at bounding box center [526, 260] width 115 height 24
click at [527, 260] on input "C" at bounding box center [531, 264] width 8 height 8
radio input "true"
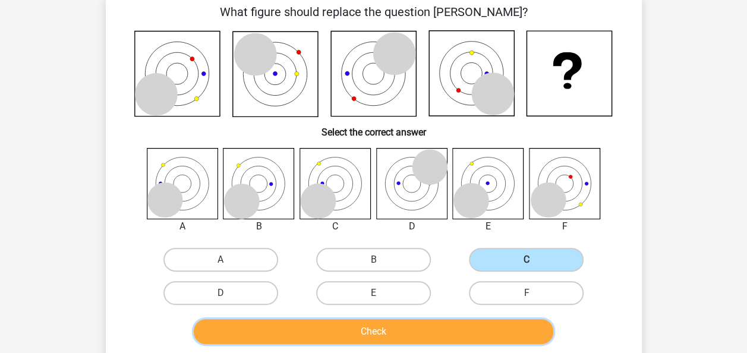
click at [424, 337] on button "Check" at bounding box center [374, 331] width 360 height 25
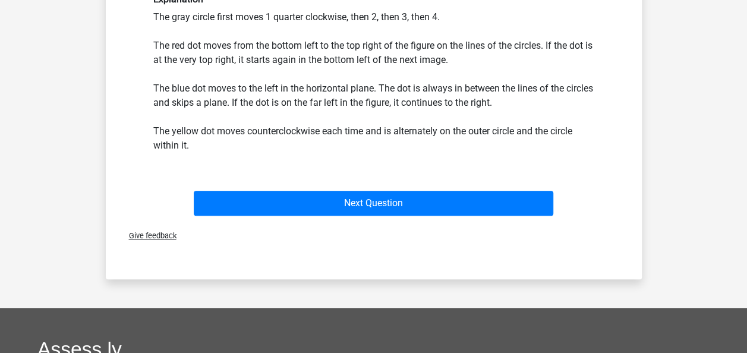
scroll to position [407, 0]
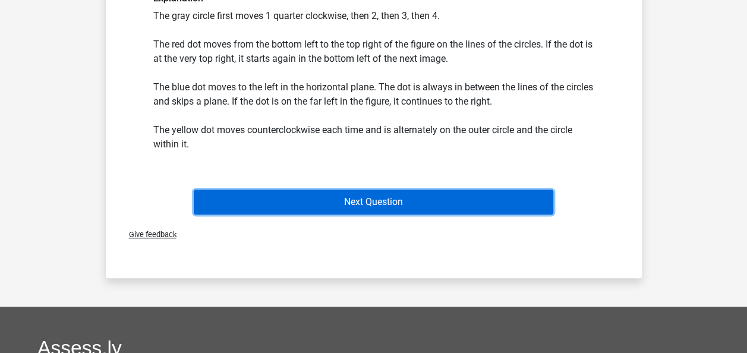
click at [373, 212] on button "Next Question" at bounding box center [374, 202] width 360 height 25
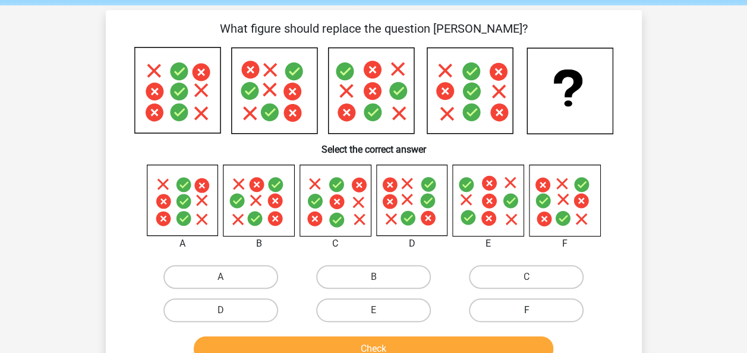
scroll to position [49, 0]
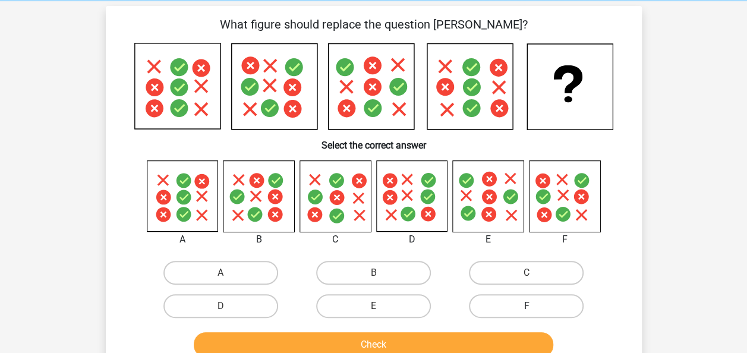
click at [505, 301] on label "F" at bounding box center [526, 306] width 115 height 24
click at [527, 306] on input "F" at bounding box center [531, 310] width 8 height 8
radio input "true"
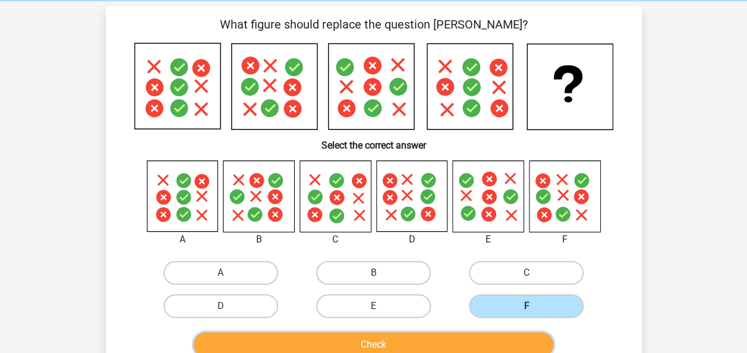
click at [461, 353] on button "Check" at bounding box center [374, 344] width 360 height 25
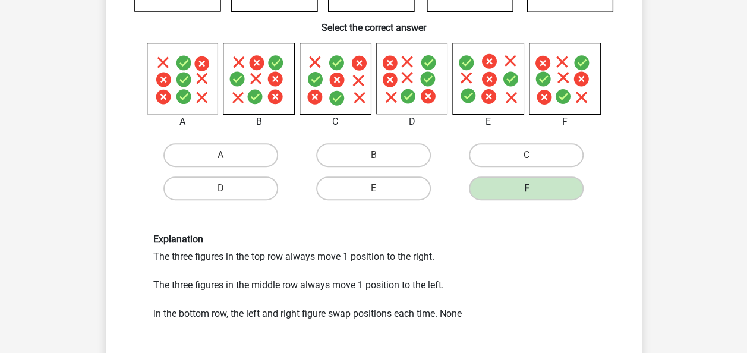
scroll to position [278, 0]
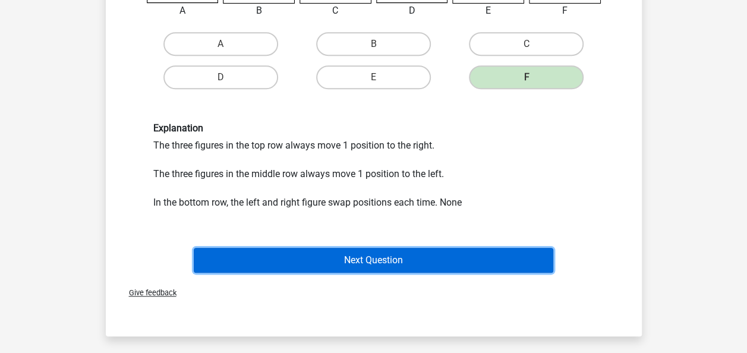
click at [426, 269] on button "Next Question" at bounding box center [374, 260] width 360 height 25
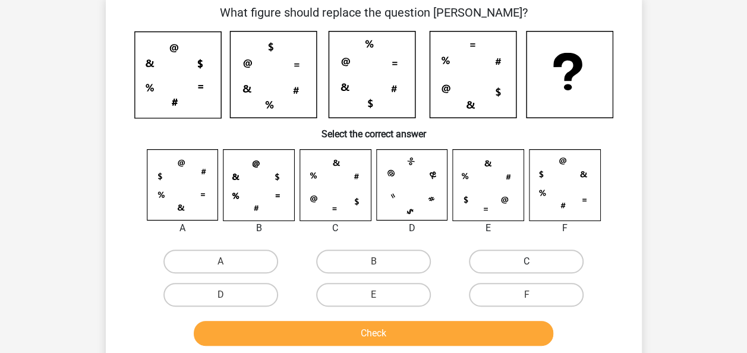
scroll to position [55, 0]
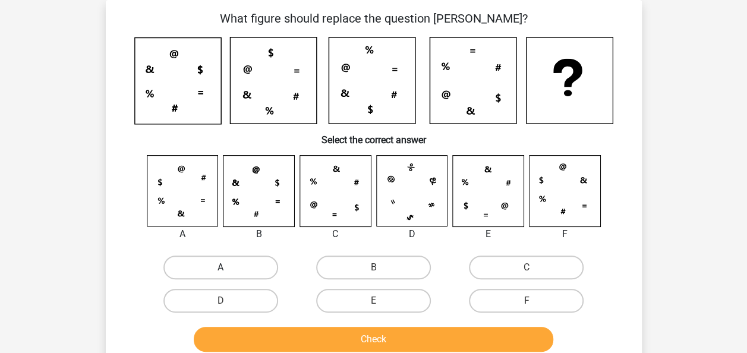
click at [213, 258] on label "A" at bounding box center [221, 268] width 115 height 24
click at [221, 268] on input "A" at bounding box center [225, 272] width 8 height 8
radio input "true"
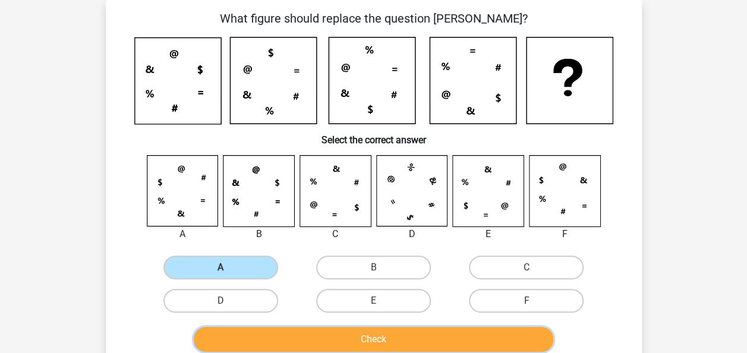
click at [297, 346] on button "Check" at bounding box center [374, 339] width 360 height 25
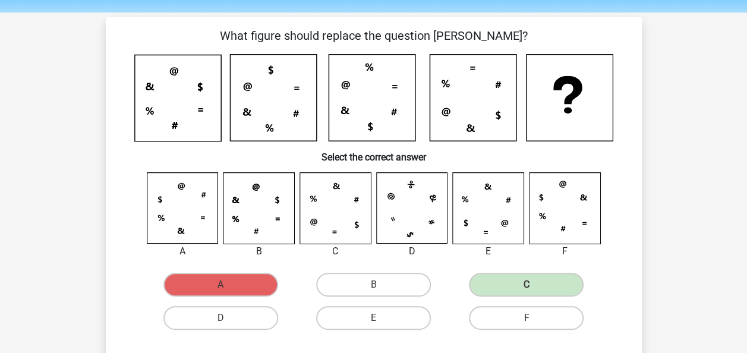
scroll to position [186, 0]
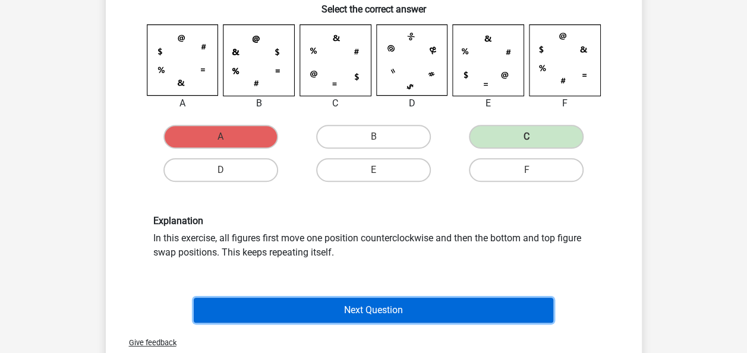
click at [274, 319] on button "Next Question" at bounding box center [374, 310] width 360 height 25
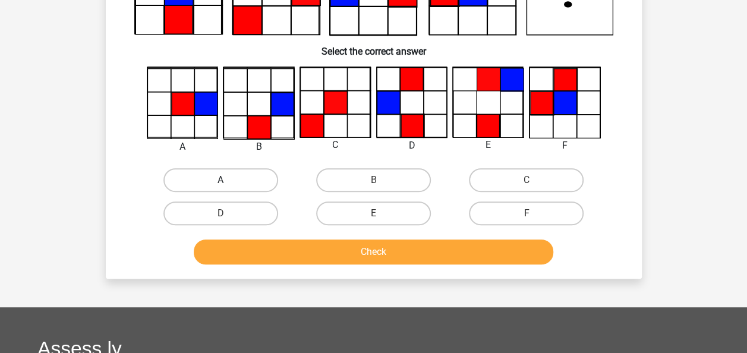
scroll to position [55, 0]
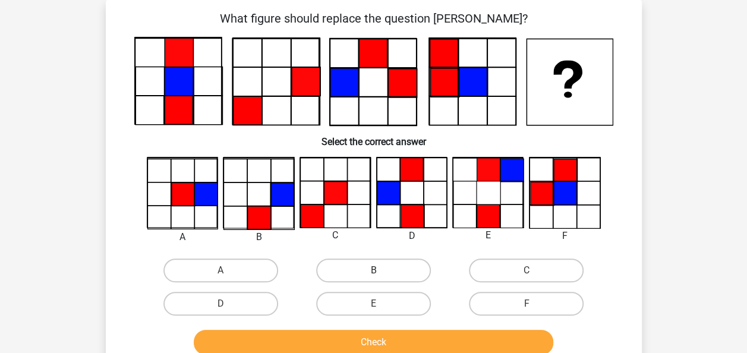
click at [357, 263] on label "B" at bounding box center [373, 271] width 115 height 24
click at [373, 271] on input "B" at bounding box center [377, 275] width 8 height 8
radio input "true"
click at [309, 327] on div "Check" at bounding box center [374, 339] width 498 height 39
click at [294, 337] on button "Check" at bounding box center [374, 342] width 360 height 25
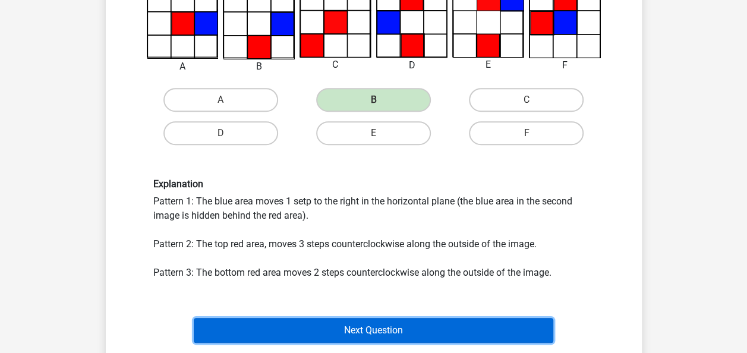
click at [303, 326] on button "Next Question" at bounding box center [374, 330] width 360 height 25
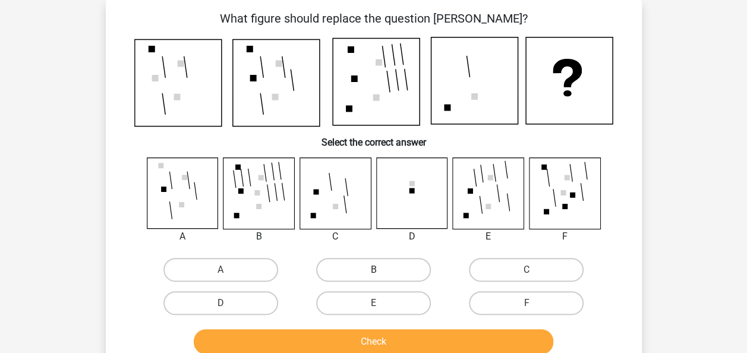
click at [402, 271] on label "B" at bounding box center [373, 270] width 115 height 24
click at [381, 271] on input "B" at bounding box center [377, 274] width 8 height 8
radio input "true"
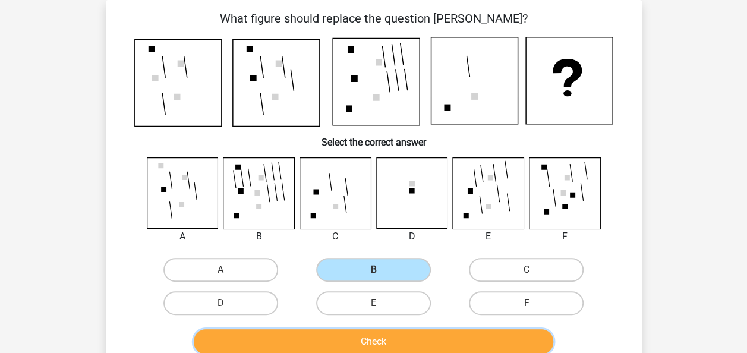
click at [337, 331] on button "Check" at bounding box center [374, 341] width 360 height 25
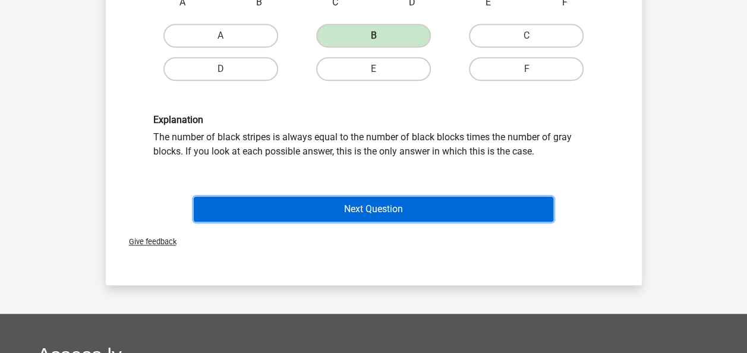
click at [316, 203] on button "Next Question" at bounding box center [374, 209] width 360 height 25
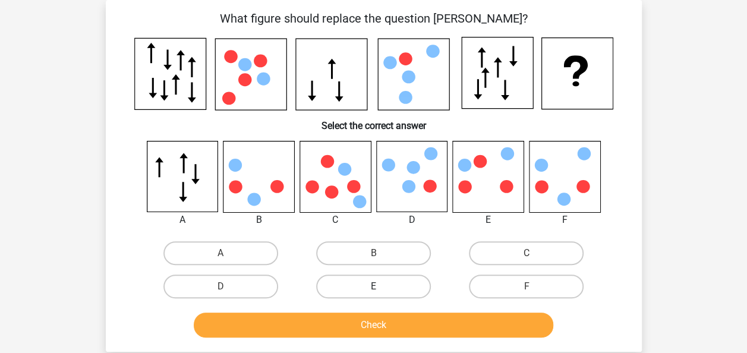
click at [397, 285] on label "E" at bounding box center [373, 287] width 115 height 24
click at [381, 287] on input "E" at bounding box center [377, 291] width 8 height 8
radio input "true"
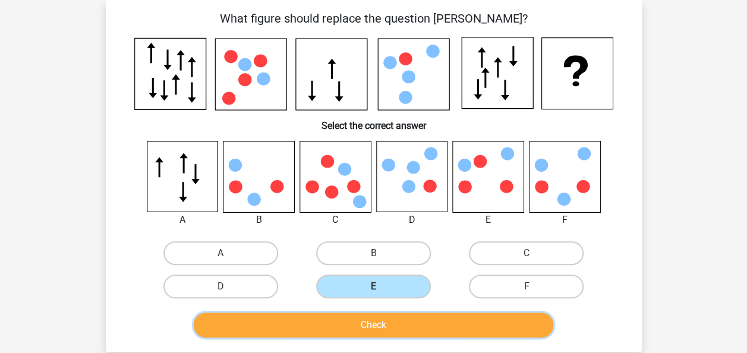
click at [376, 320] on button "Check" at bounding box center [374, 325] width 360 height 25
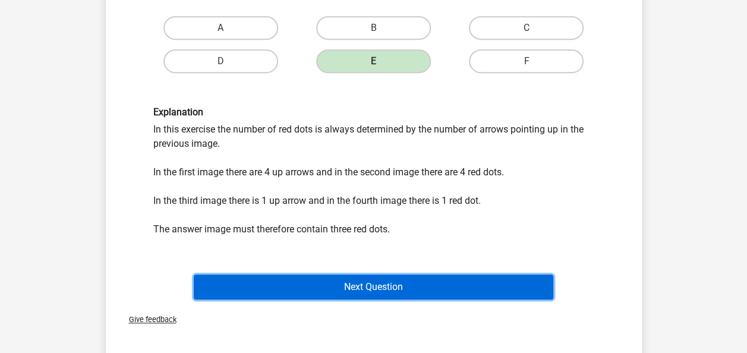
click at [405, 283] on button "Next Question" at bounding box center [374, 287] width 360 height 25
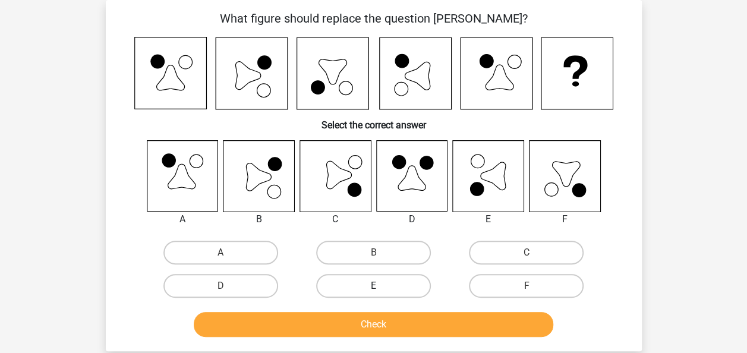
click at [391, 281] on label "E" at bounding box center [373, 286] width 115 height 24
click at [381, 286] on input "E" at bounding box center [377, 290] width 8 height 8
radio input "true"
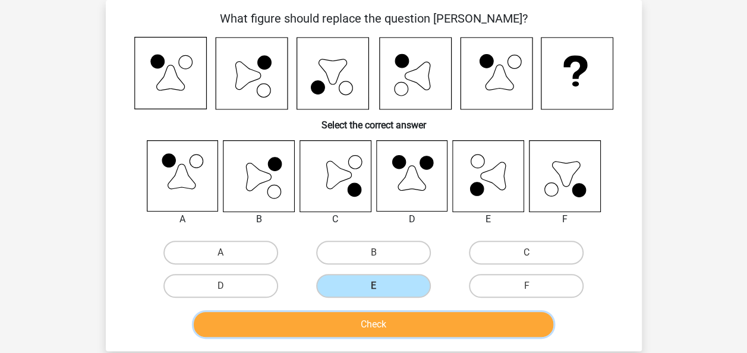
click at [334, 322] on button "Check" at bounding box center [374, 324] width 360 height 25
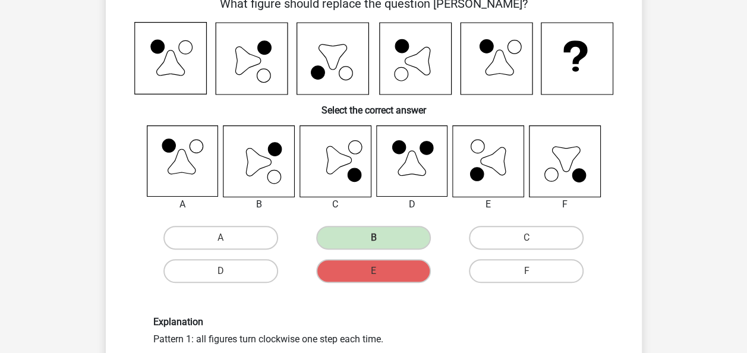
scroll to position [71, 0]
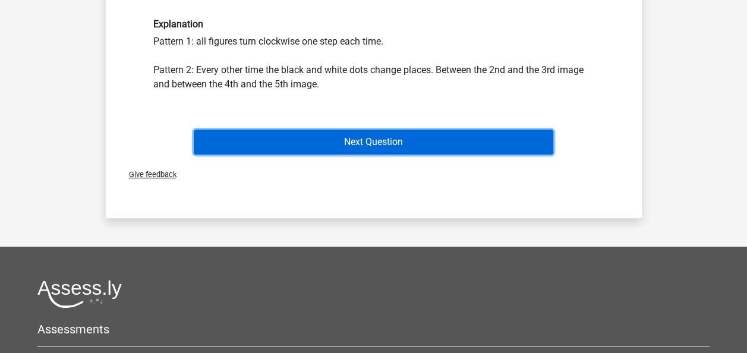
click at [389, 144] on button "Next Question" at bounding box center [374, 142] width 360 height 25
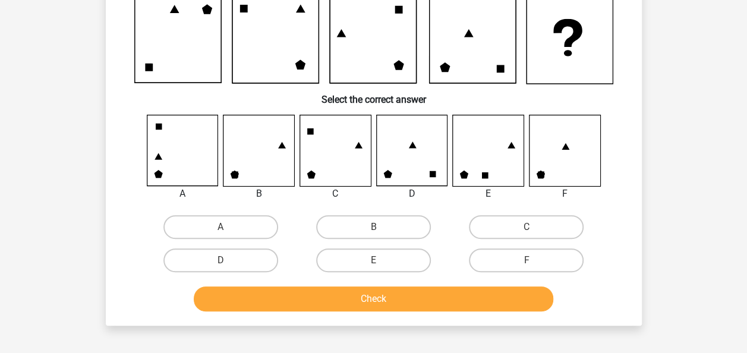
scroll to position [55, 0]
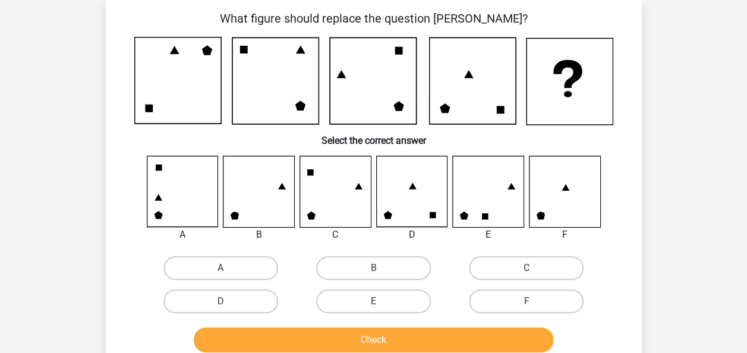
click at [347, 283] on div "B" at bounding box center [373, 268] width 153 height 33
click at [380, 275] on input "B" at bounding box center [377, 272] width 8 height 8
radio input "true"
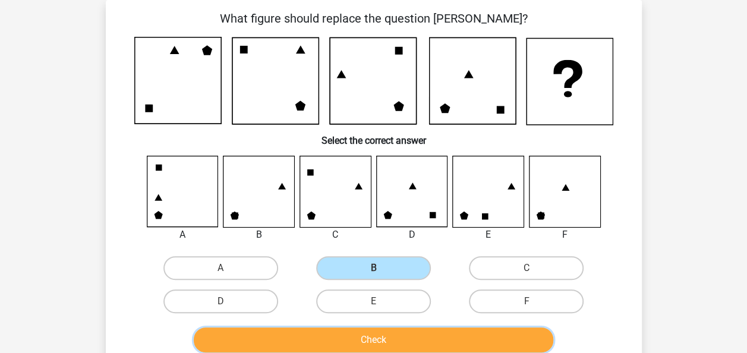
click at [329, 350] on button "Check" at bounding box center [374, 340] width 360 height 25
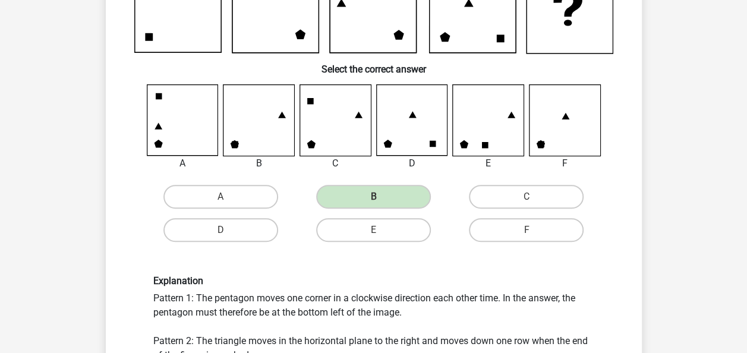
scroll to position [145, 0]
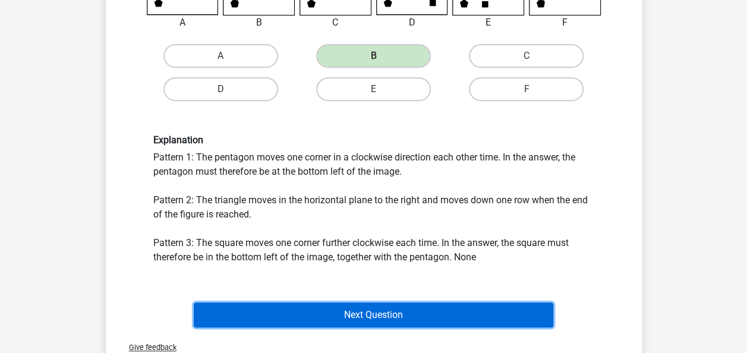
click at [296, 303] on button "Next Question" at bounding box center [374, 315] width 360 height 25
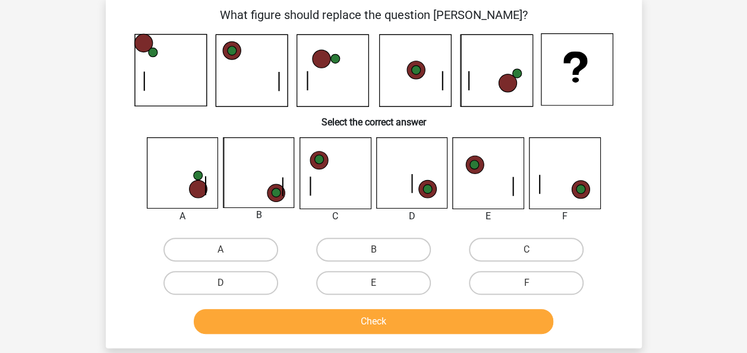
scroll to position [55, 0]
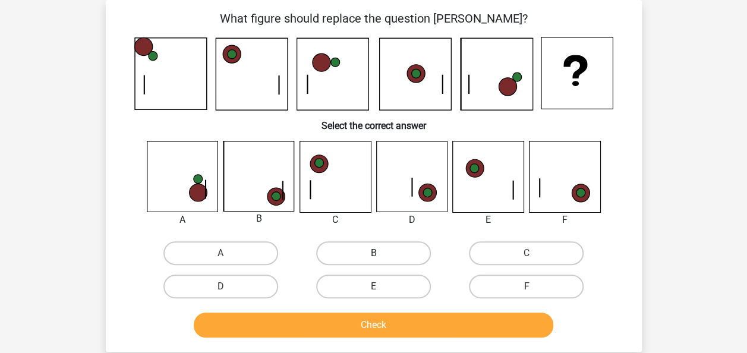
click at [406, 246] on label "B" at bounding box center [373, 253] width 115 height 24
click at [381, 253] on input "B" at bounding box center [377, 257] width 8 height 8
radio input "true"
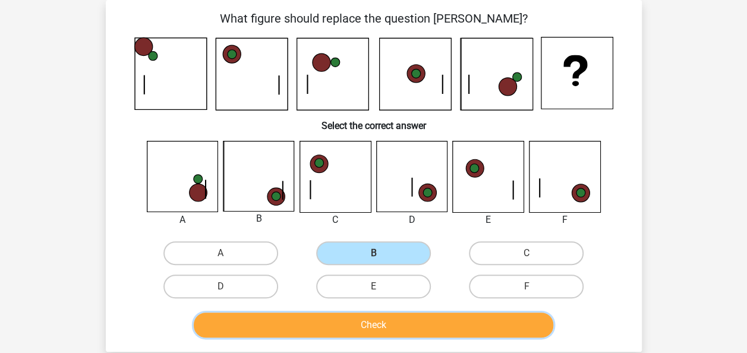
click at [379, 328] on button "Check" at bounding box center [374, 325] width 360 height 25
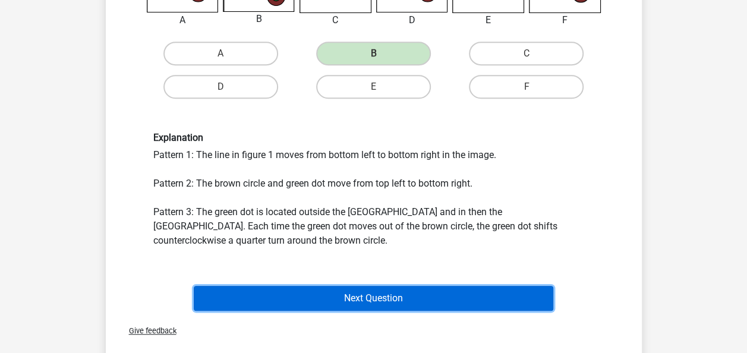
click at [356, 291] on button "Next Question" at bounding box center [374, 298] width 360 height 25
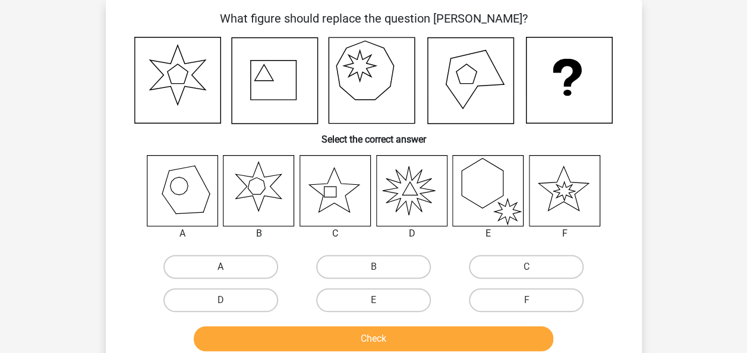
click at [249, 270] on label "A" at bounding box center [221, 267] width 115 height 24
click at [228, 270] on input "A" at bounding box center [225, 271] width 8 height 8
radio input "true"
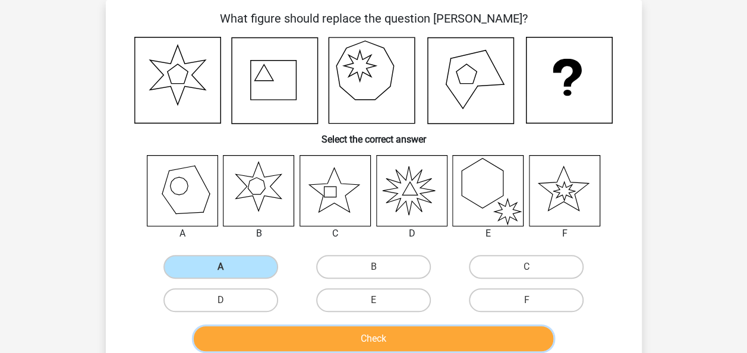
click at [268, 336] on button "Check" at bounding box center [374, 338] width 360 height 25
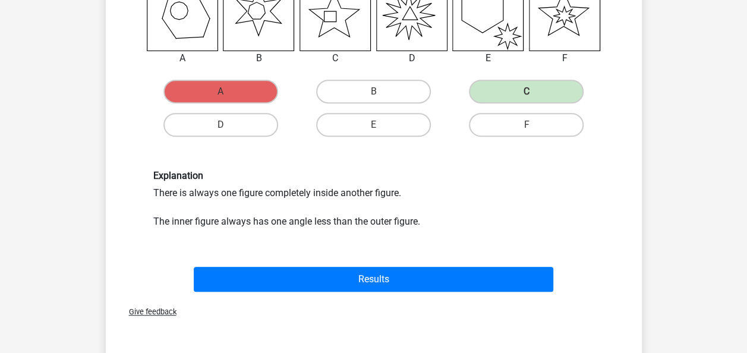
scroll to position [262, 0]
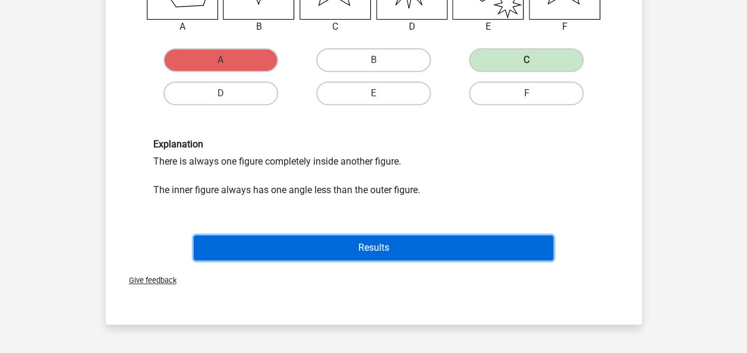
click at [307, 252] on button "Results" at bounding box center [374, 247] width 360 height 25
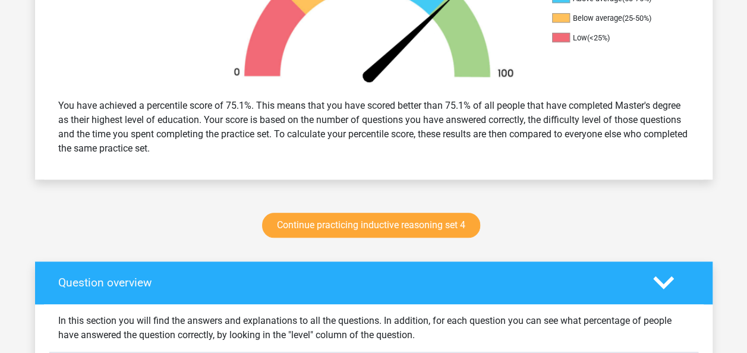
scroll to position [439, 0]
